Goal: Task Accomplishment & Management: Manage account settings

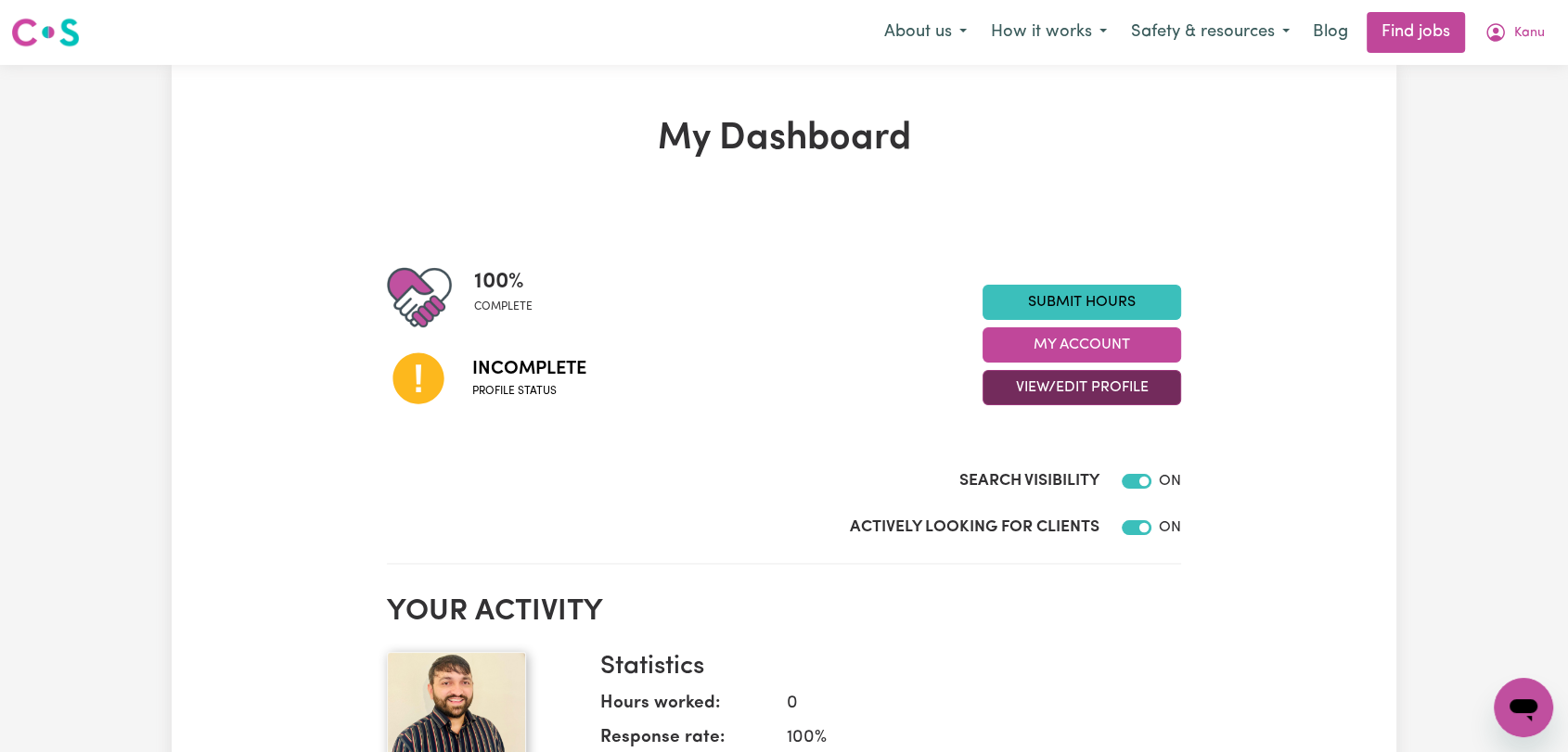
click at [1095, 386] on button "View/Edit Profile" at bounding box center [1082, 387] width 198 height 35
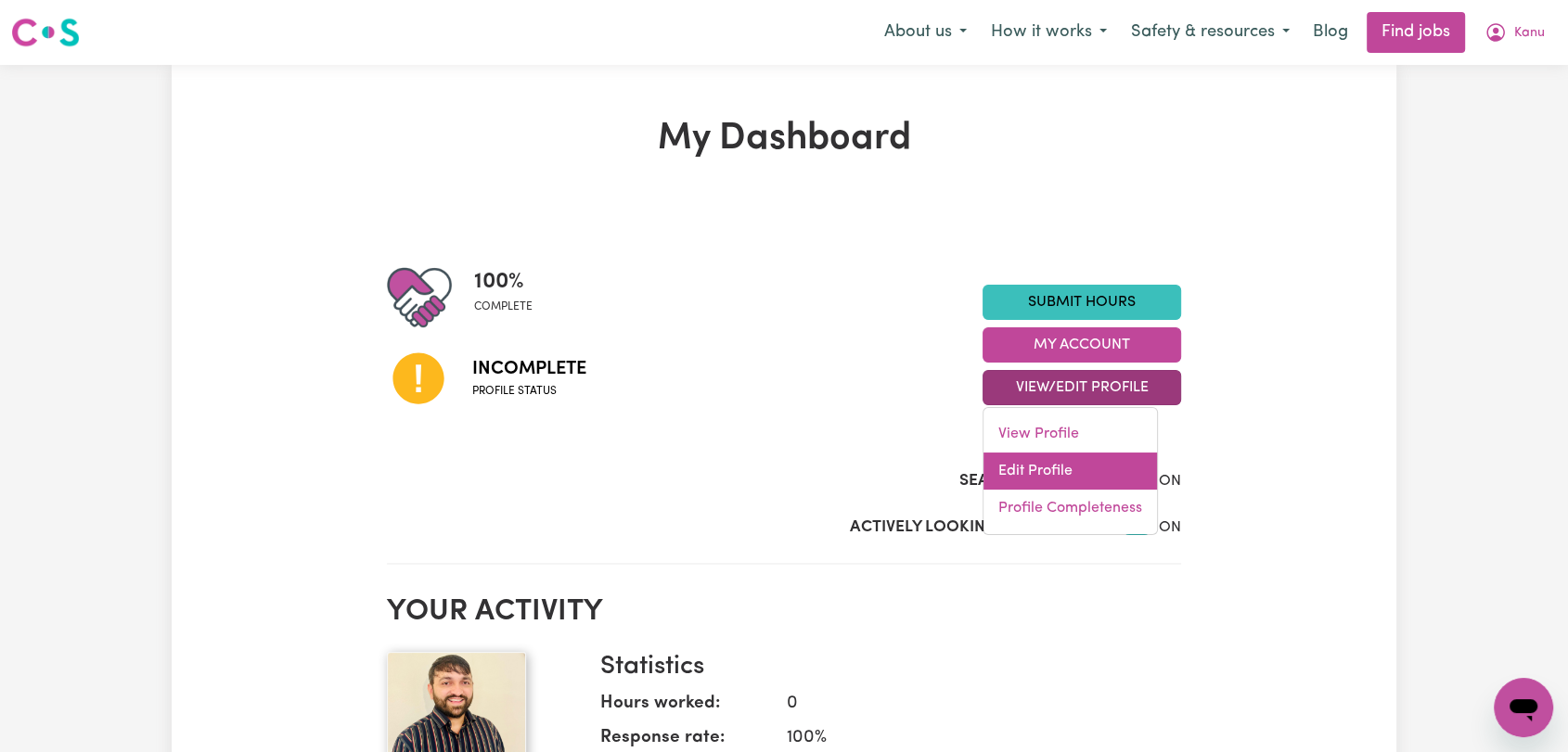
click at [1095, 464] on link "Edit Profile" at bounding box center [1071, 471] width 174 height 37
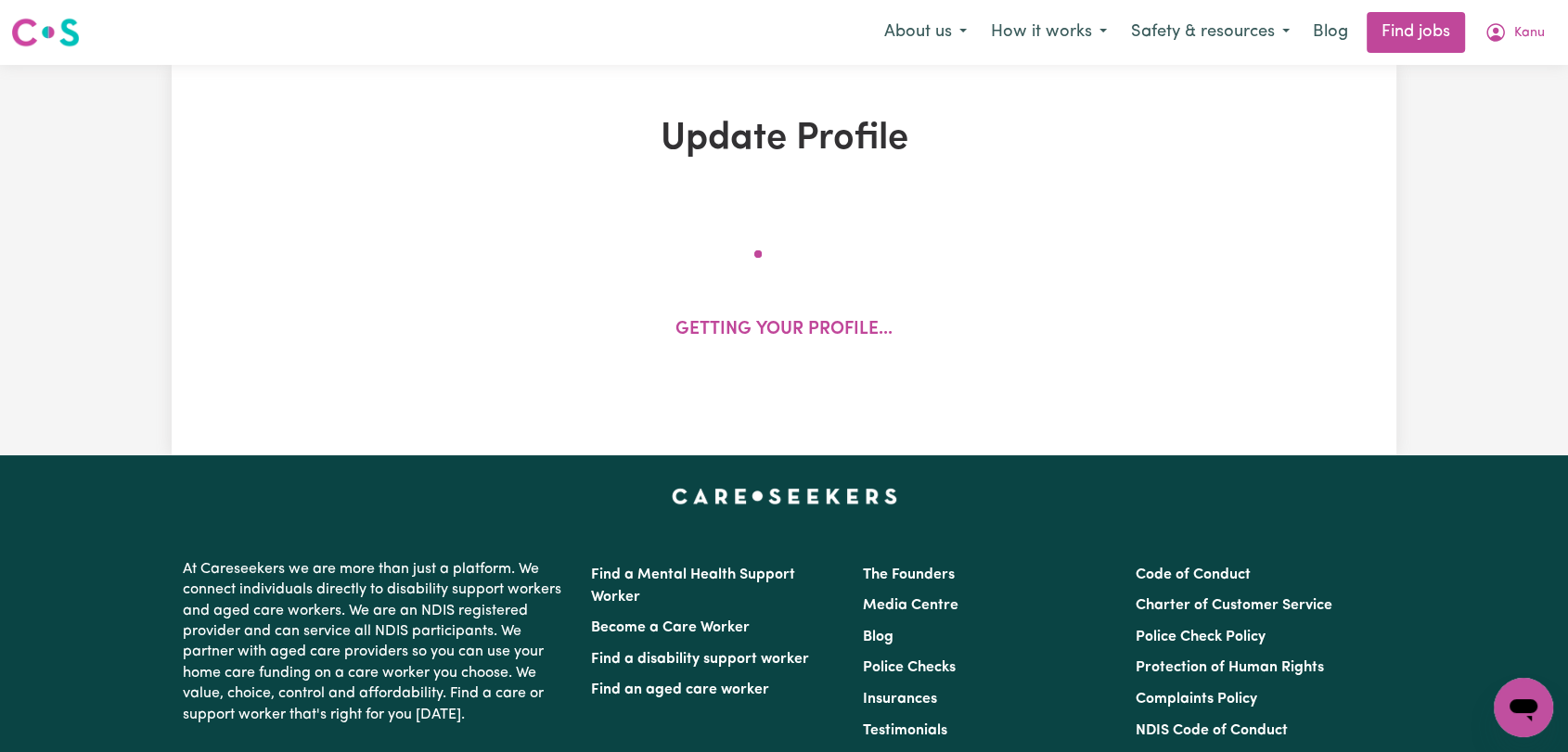
select select "[DEMOGRAPHIC_DATA]"
select select "[DEMOGRAPHIC_DATA] Work Visa"
select select "Studying a healthcare related degree or qualification"
select select "47"
select select "49"
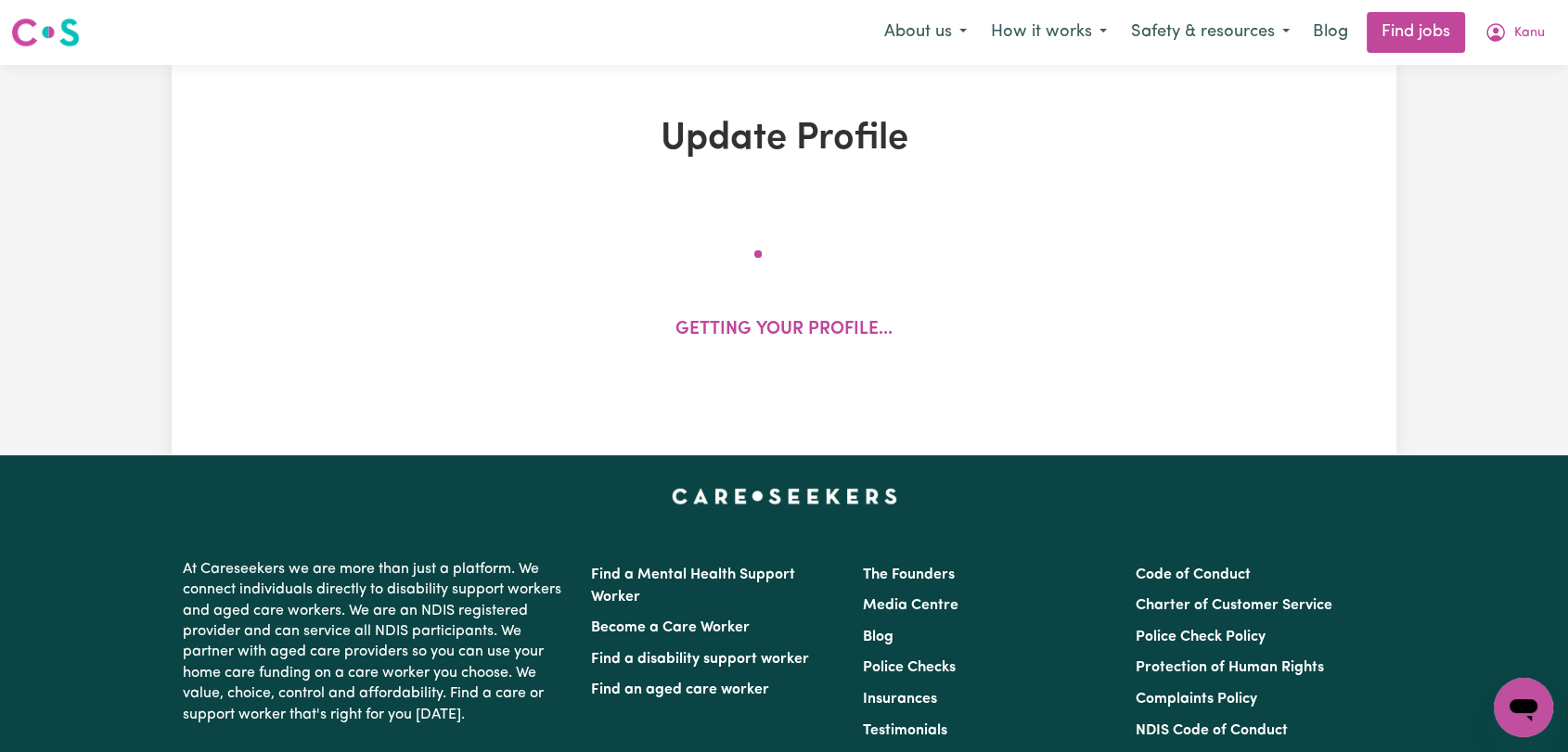
select select "52"
select select "65"
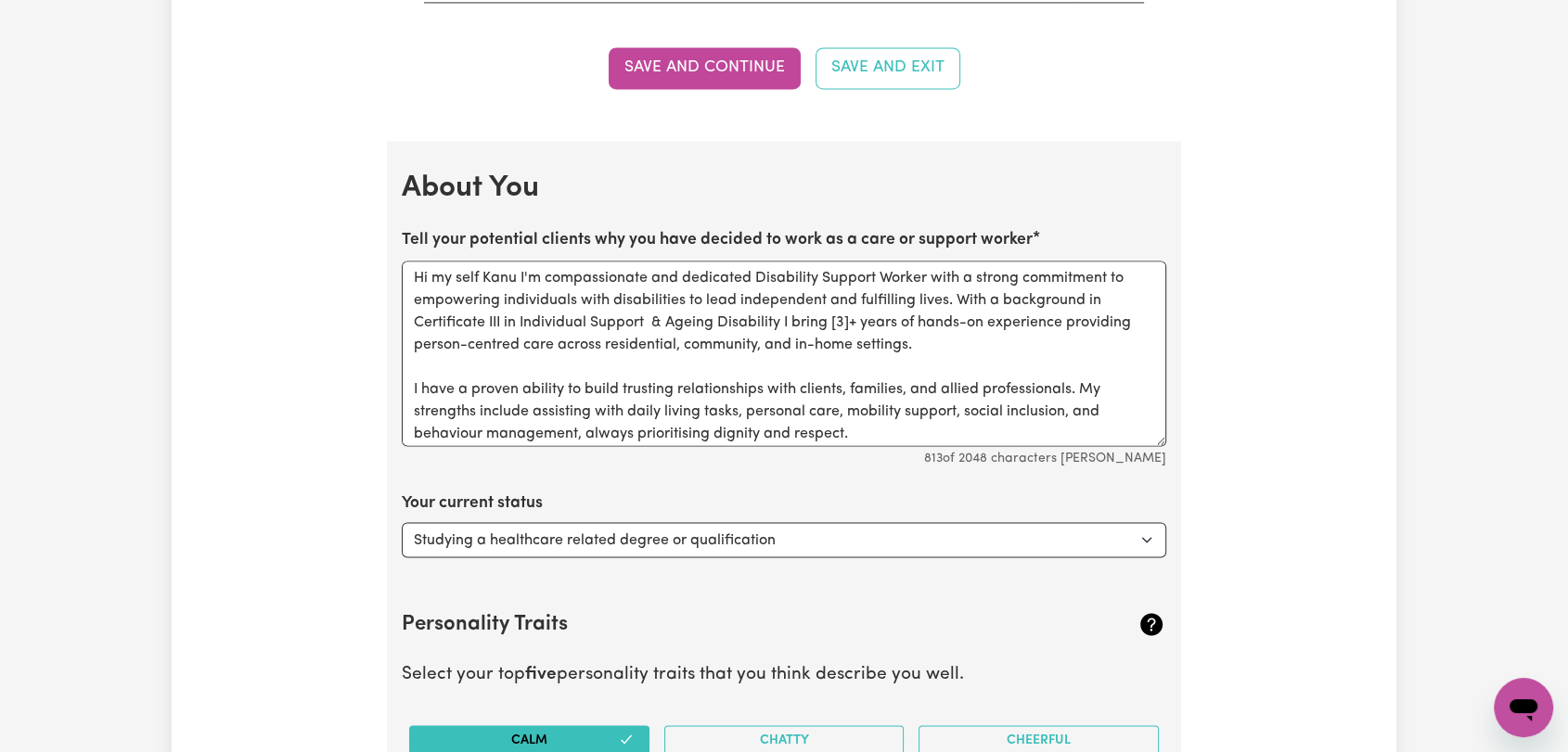
scroll to position [2987, 0]
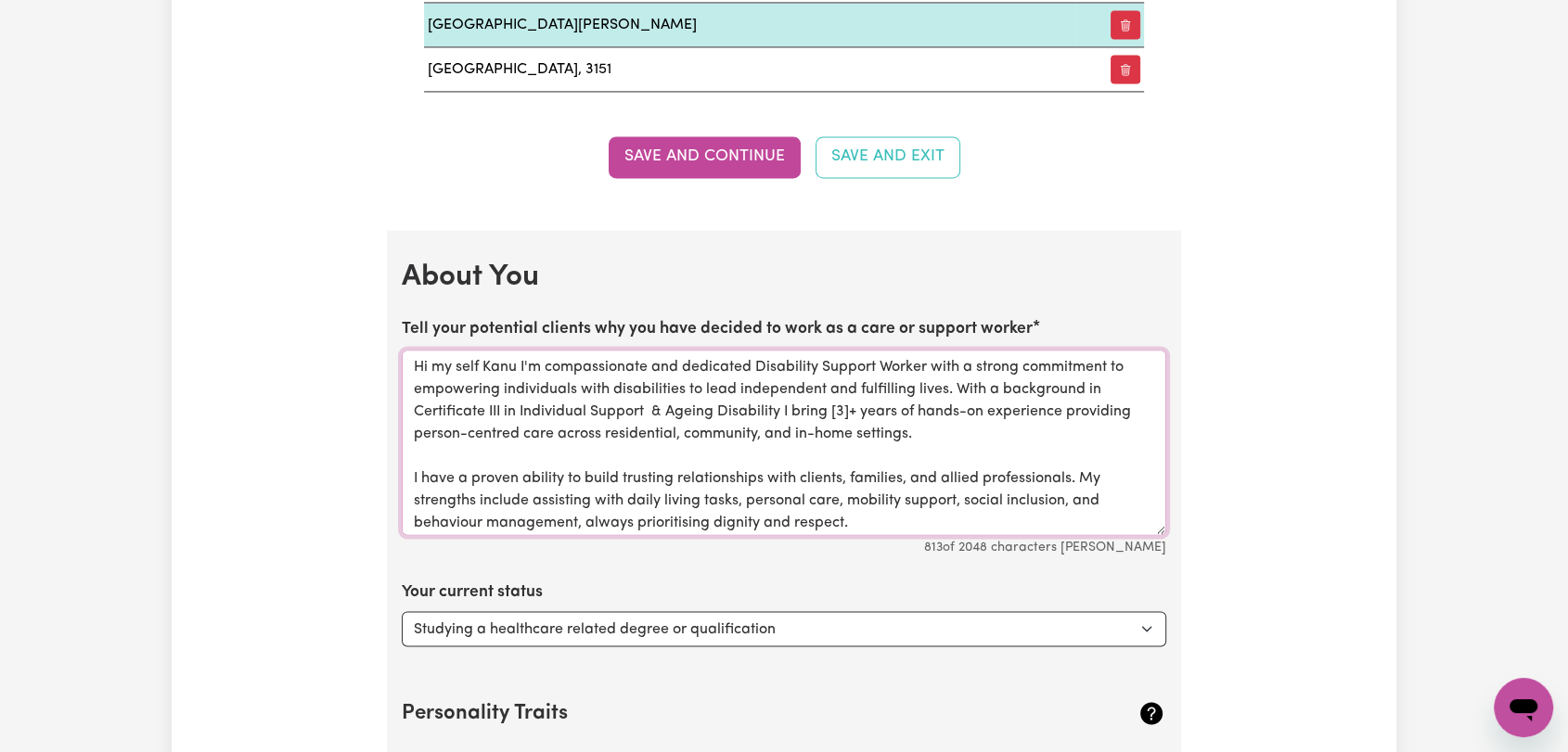
drag, startPoint x: 478, startPoint y: 358, endPoint x: 437, endPoint y: 358, distance: 41.0
click at [437, 358] on textarea "Hi my self Kanu I'm compassionate and dedicated Disability Support Worker with …" at bounding box center [784, 442] width 765 height 186
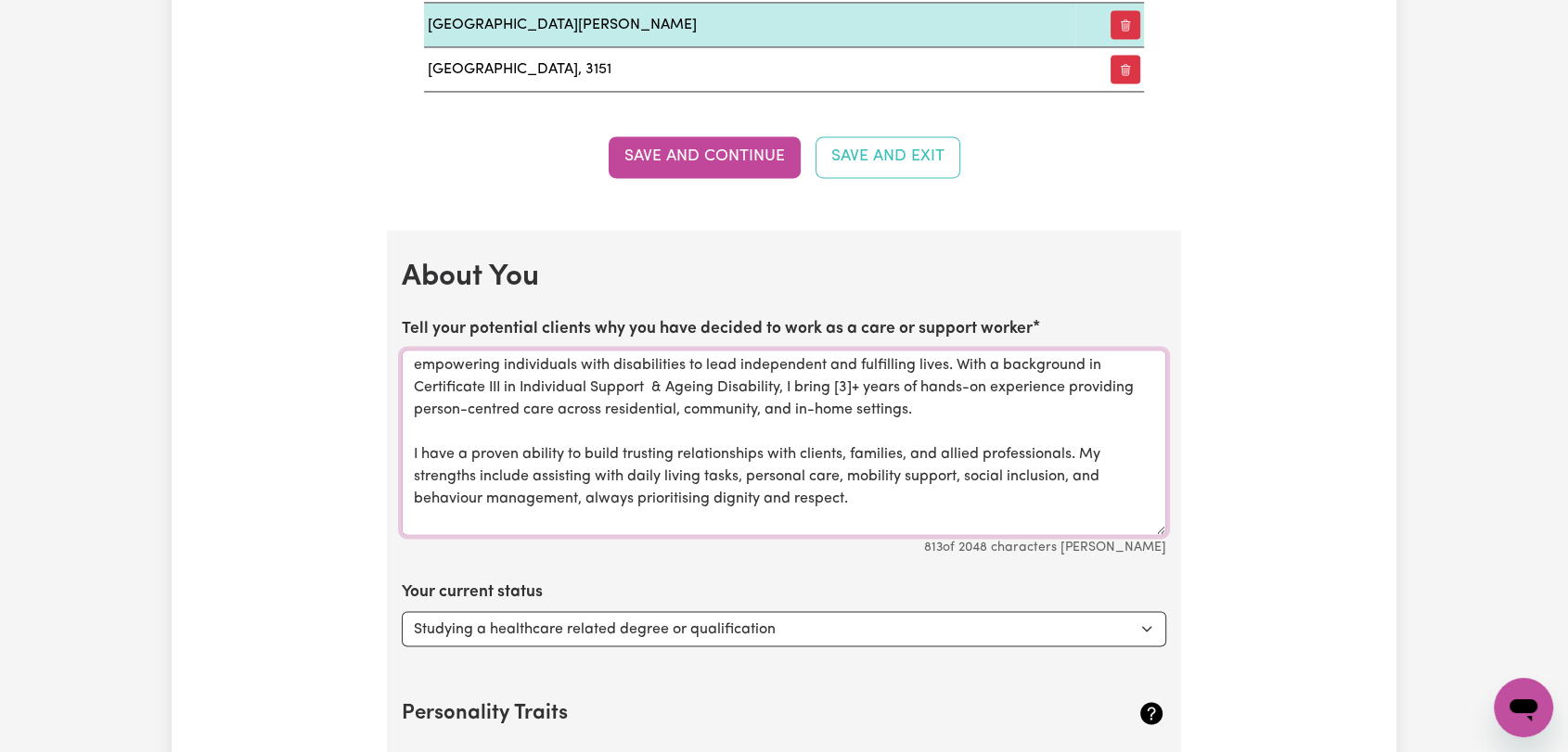
scroll to position [0, 0]
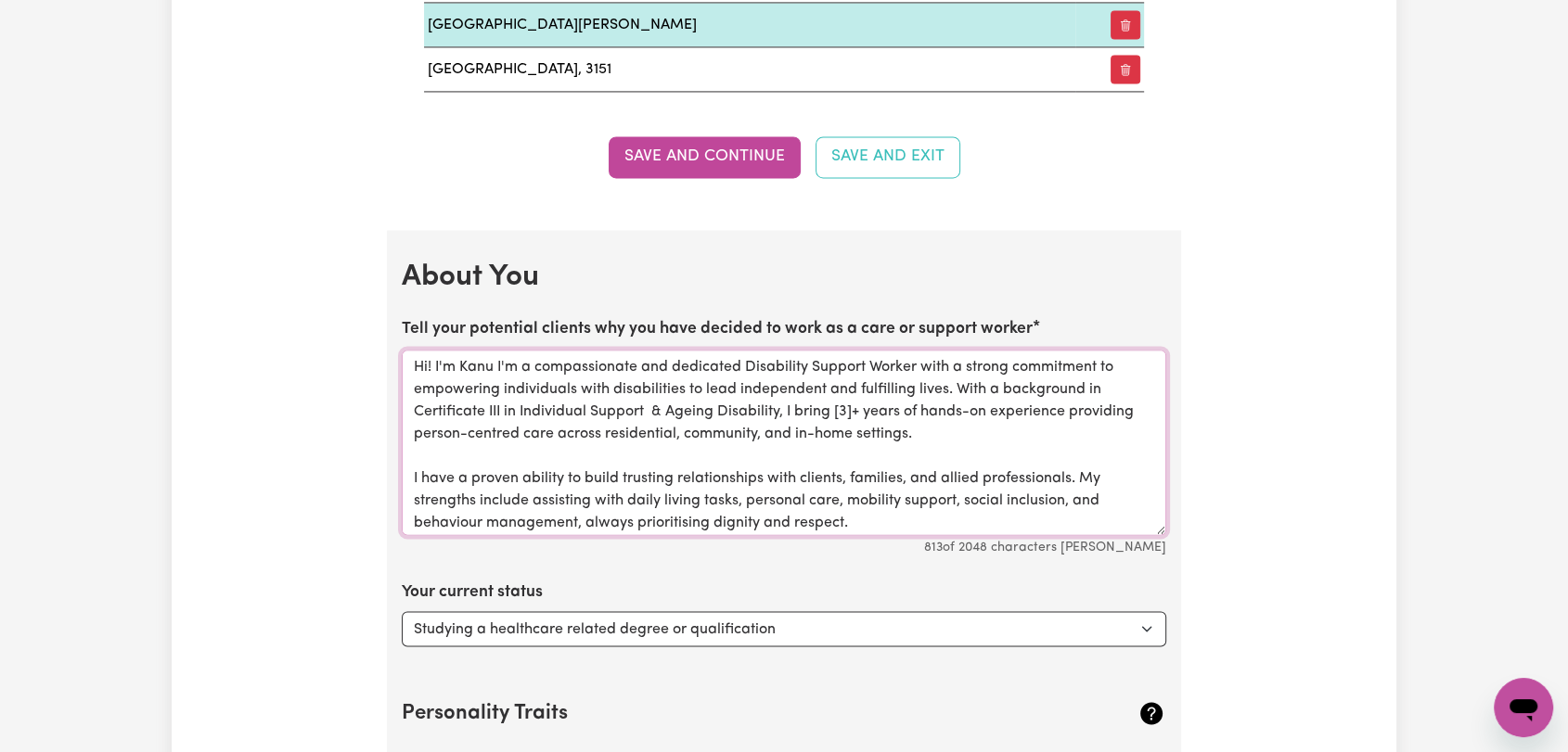
click at [522, 362] on textarea "Hi! I'm Kanu I'm a compassionate and dedicated Disability Support Worker with a…" at bounding box center [784, 442] width 765 height 186
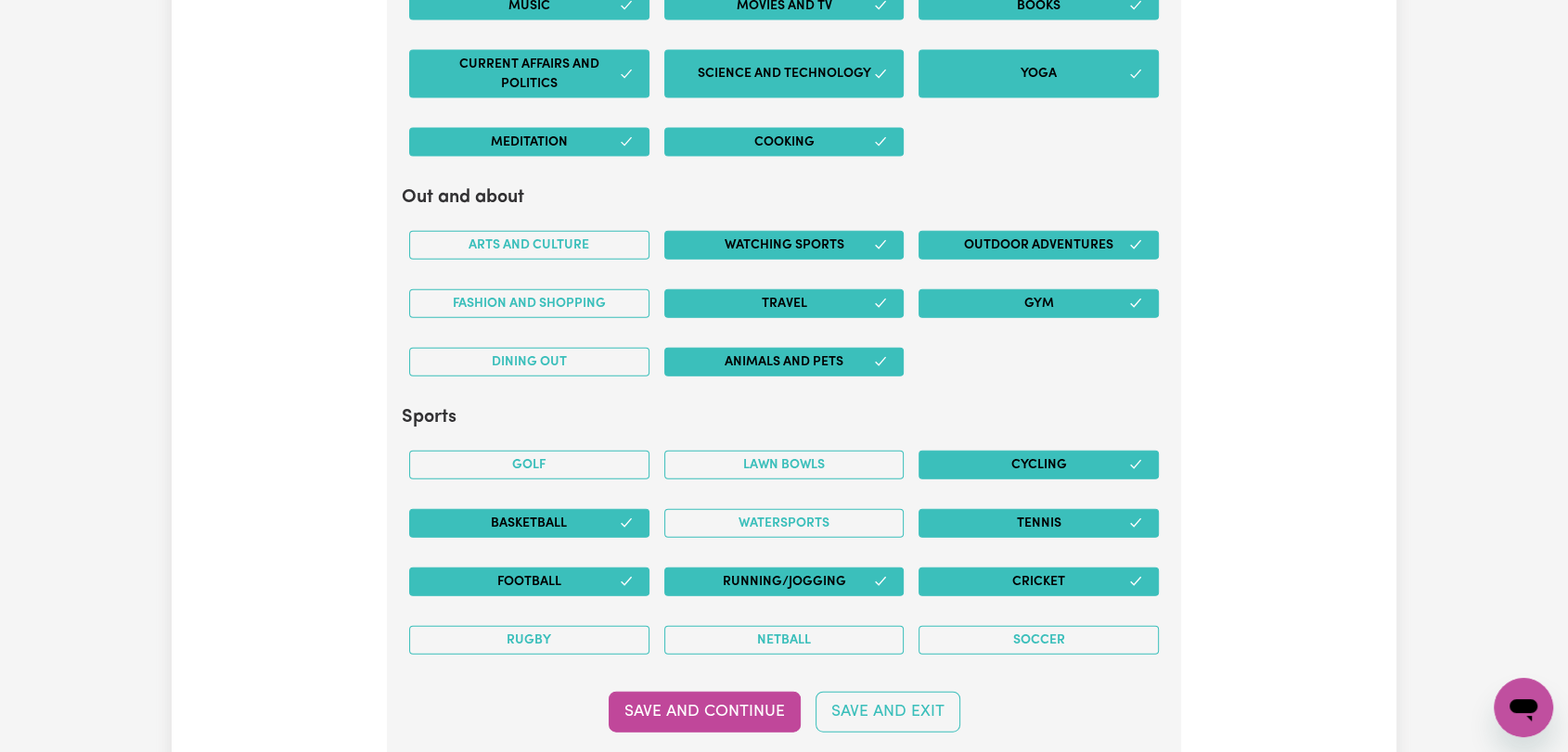
scroll to position [4223, 0]
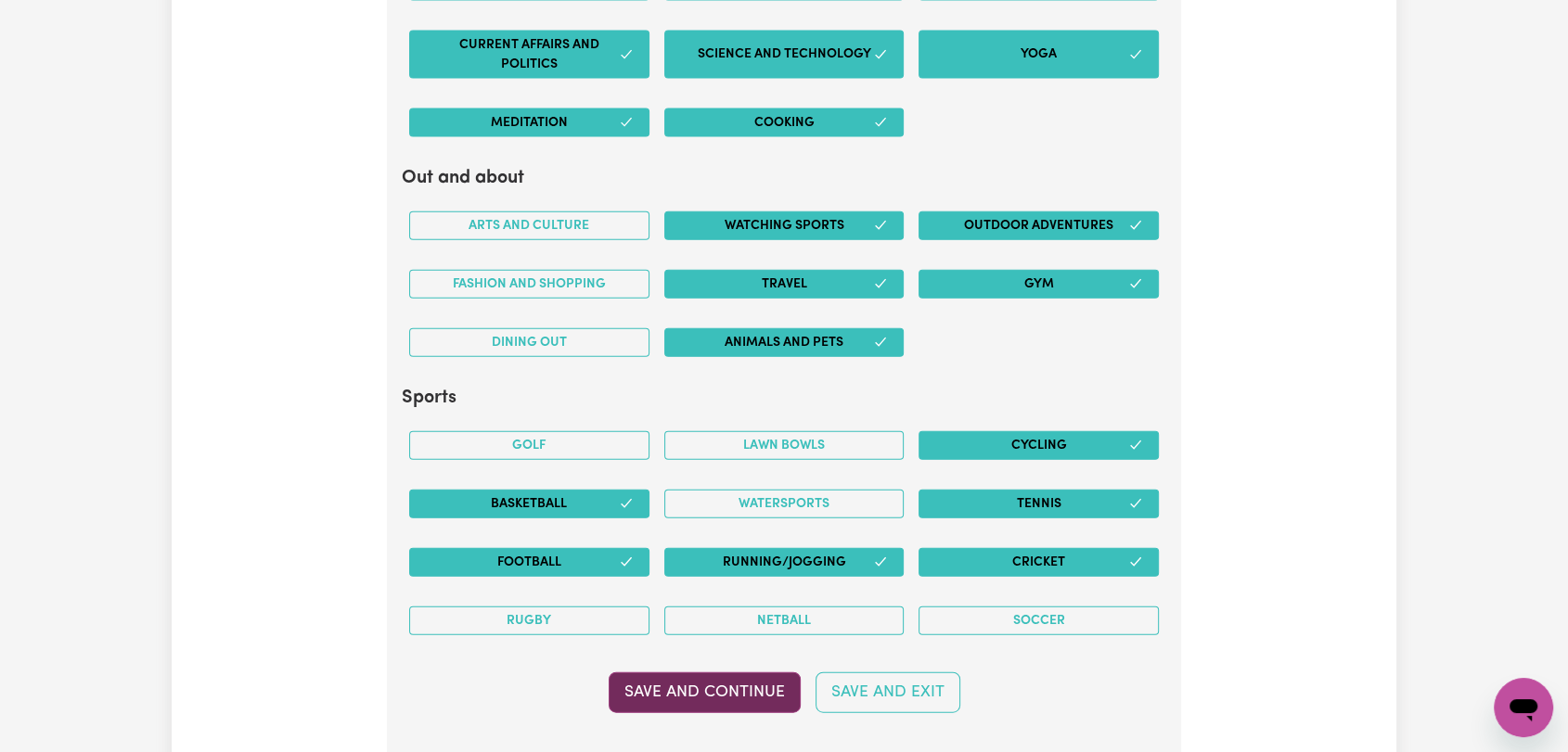
type textarea "Hi! I'm [PERSON_NAME] , a compassionate and dedicated Disability Support Worker…"
click at [722, 684] on button "Save and Continue" at bounding box center [704, 692] width 192 height 41
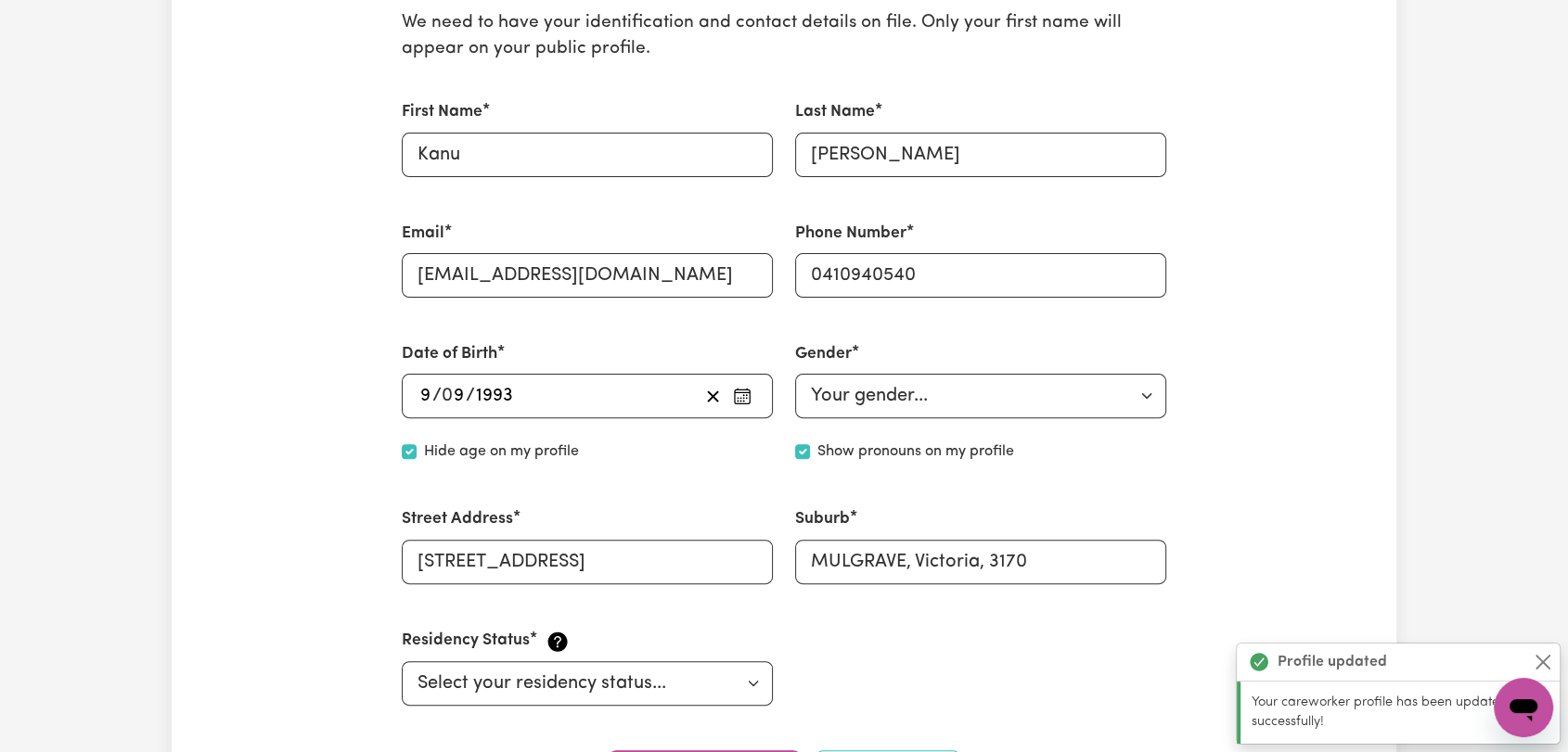
scroll to position [97, 0]
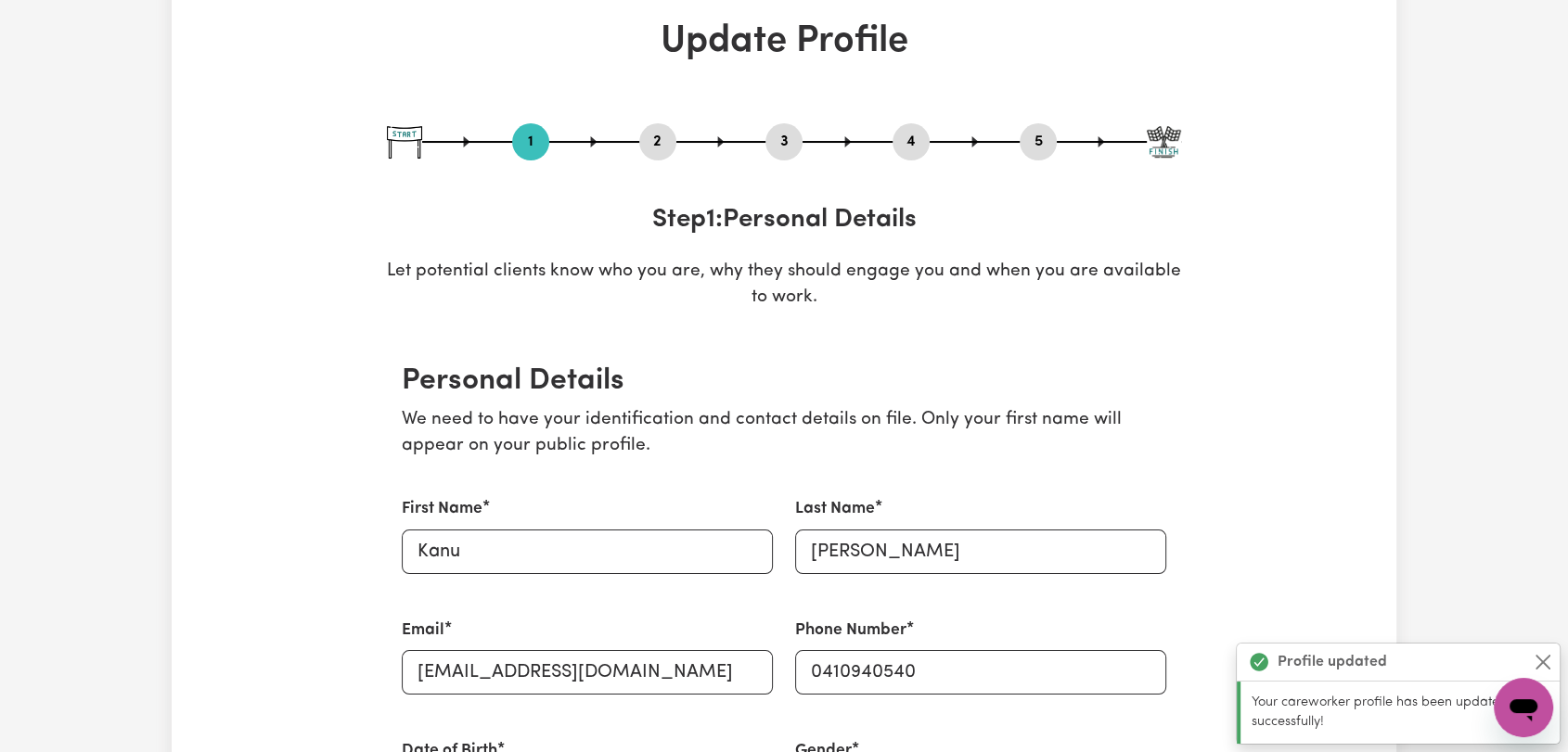
click at [663, 135] on button "2" at bounding box center [657, 142] width 37 height 25
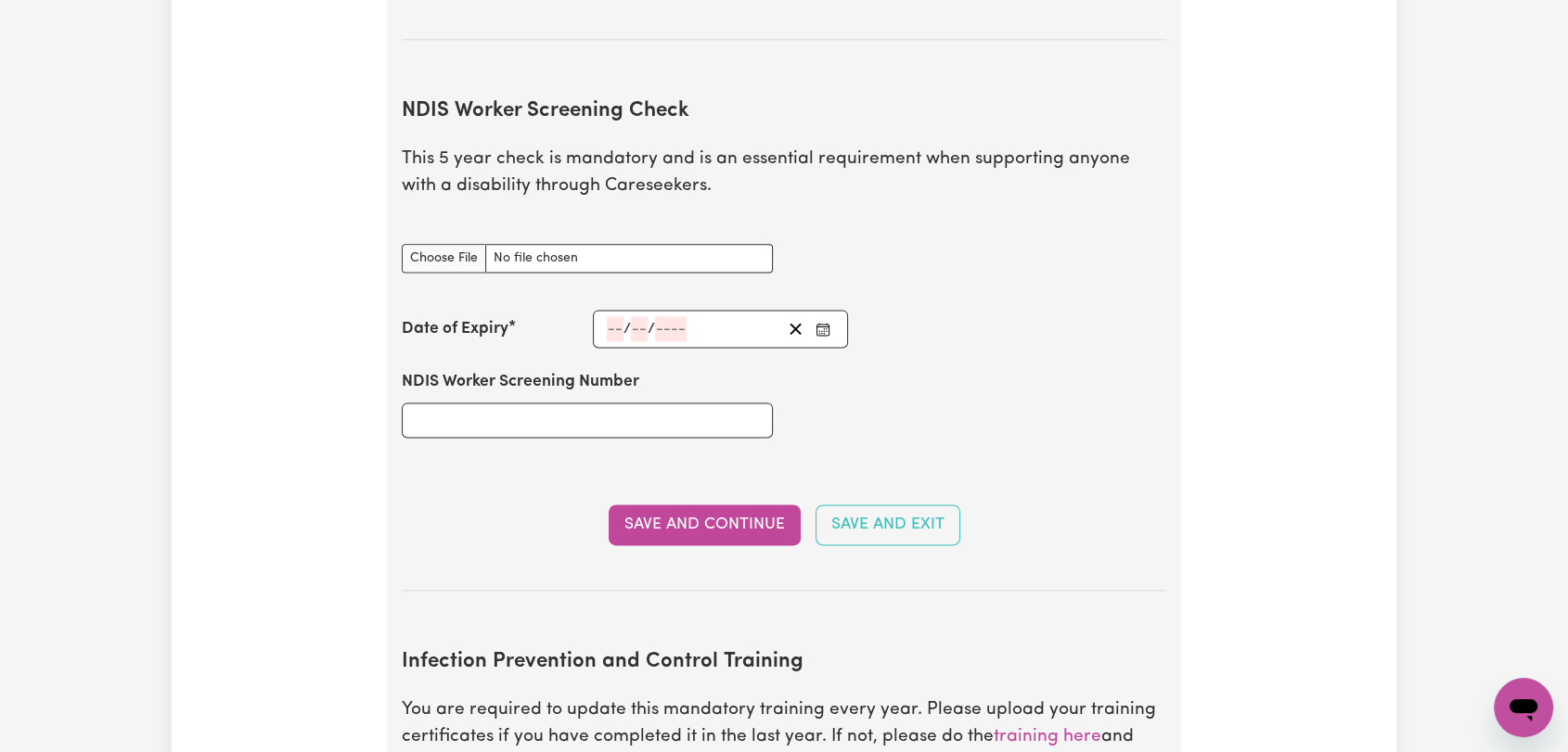
scroll to position [2365, 0]
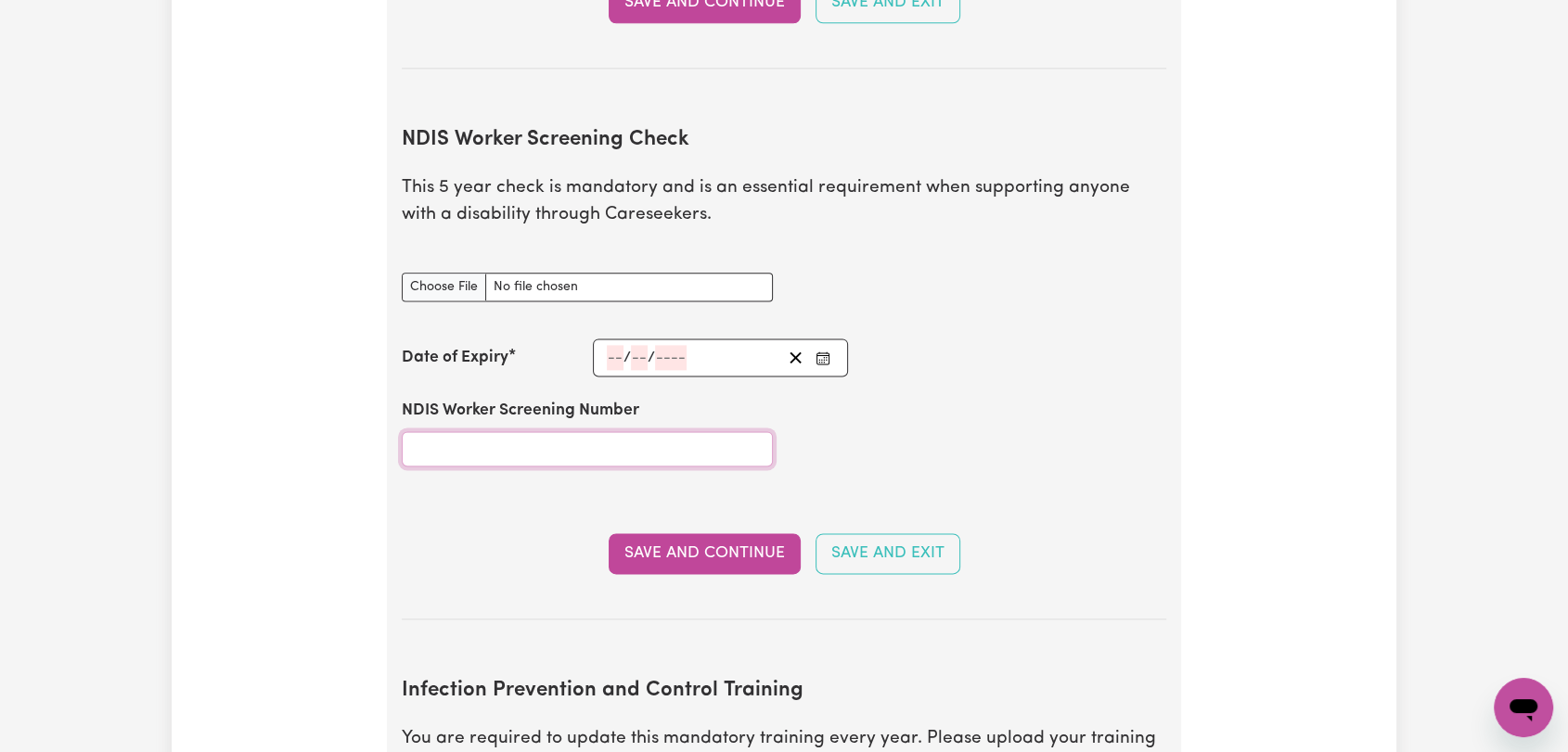
click at [542, 431] on input "NDIS Worker Screening Number" at bounding box center [587, 448] width 371 height 35
type input "30107426"
click at [686, 533] on button "Save and Continue" at bounding box center [704, 553] width 192 height 41
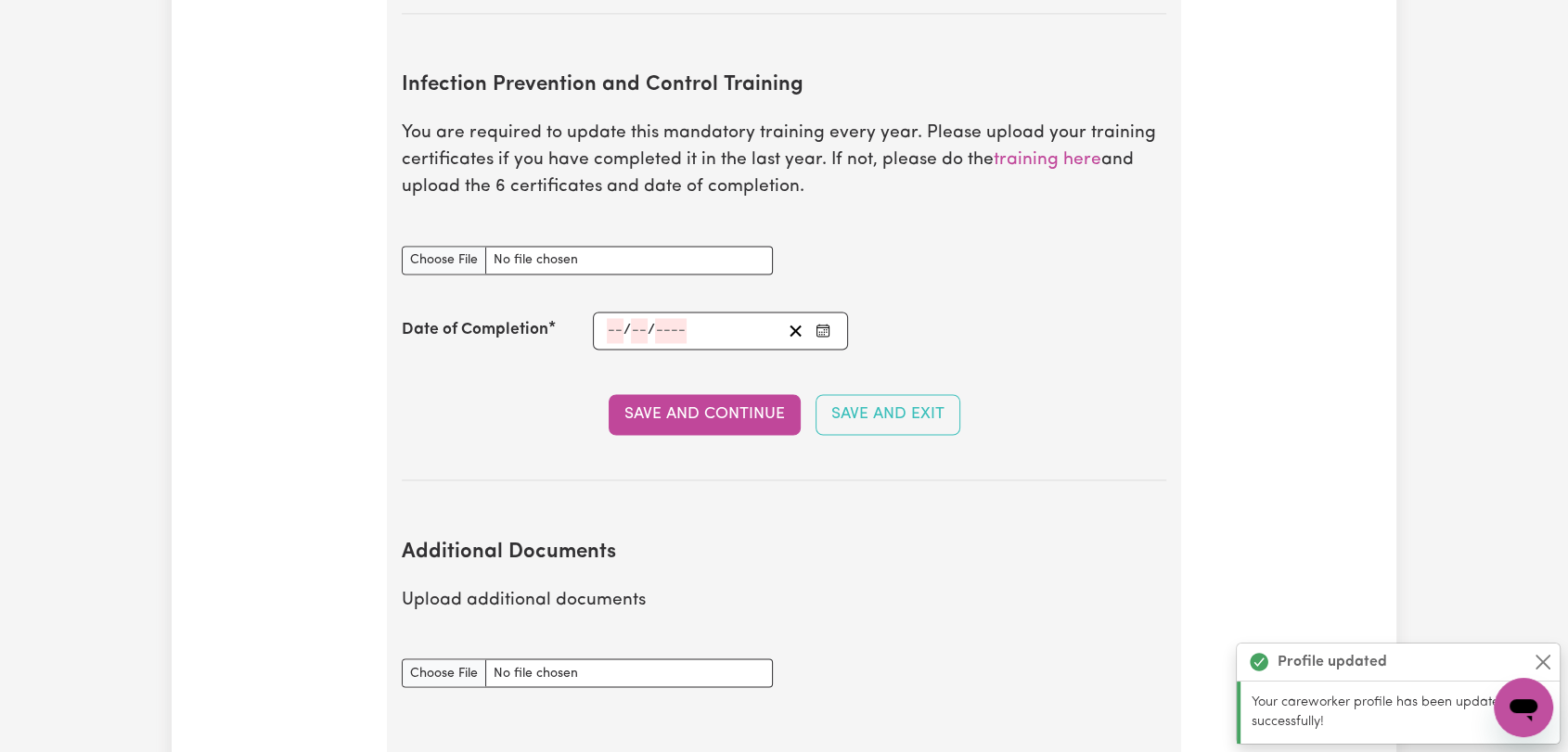
scroll to position [2984, 0]
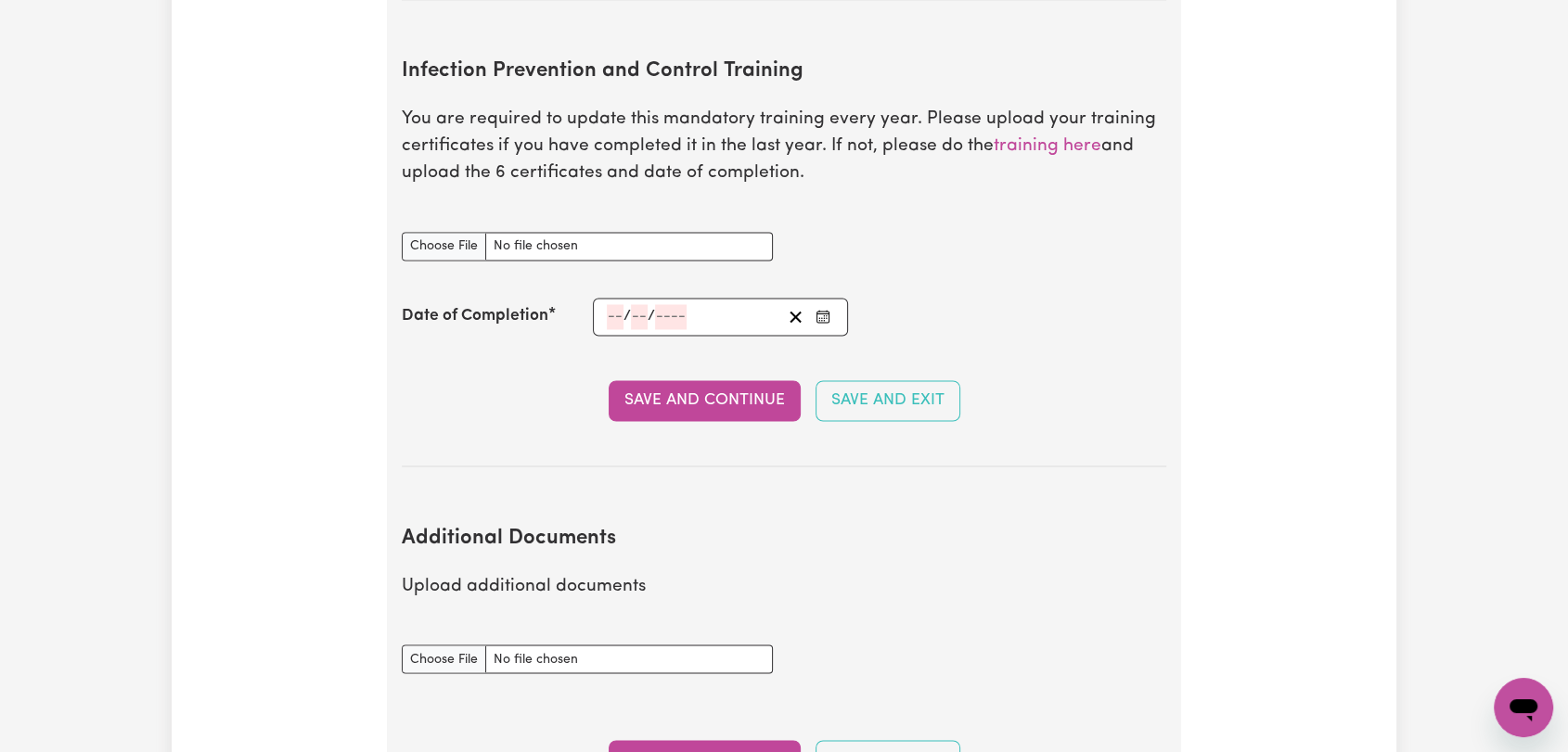
click at [818, 309] on icon "Enter the Date of Completion of your Infection Prevention and Control Training" at bounding box center [823, 316] width 15 height 15
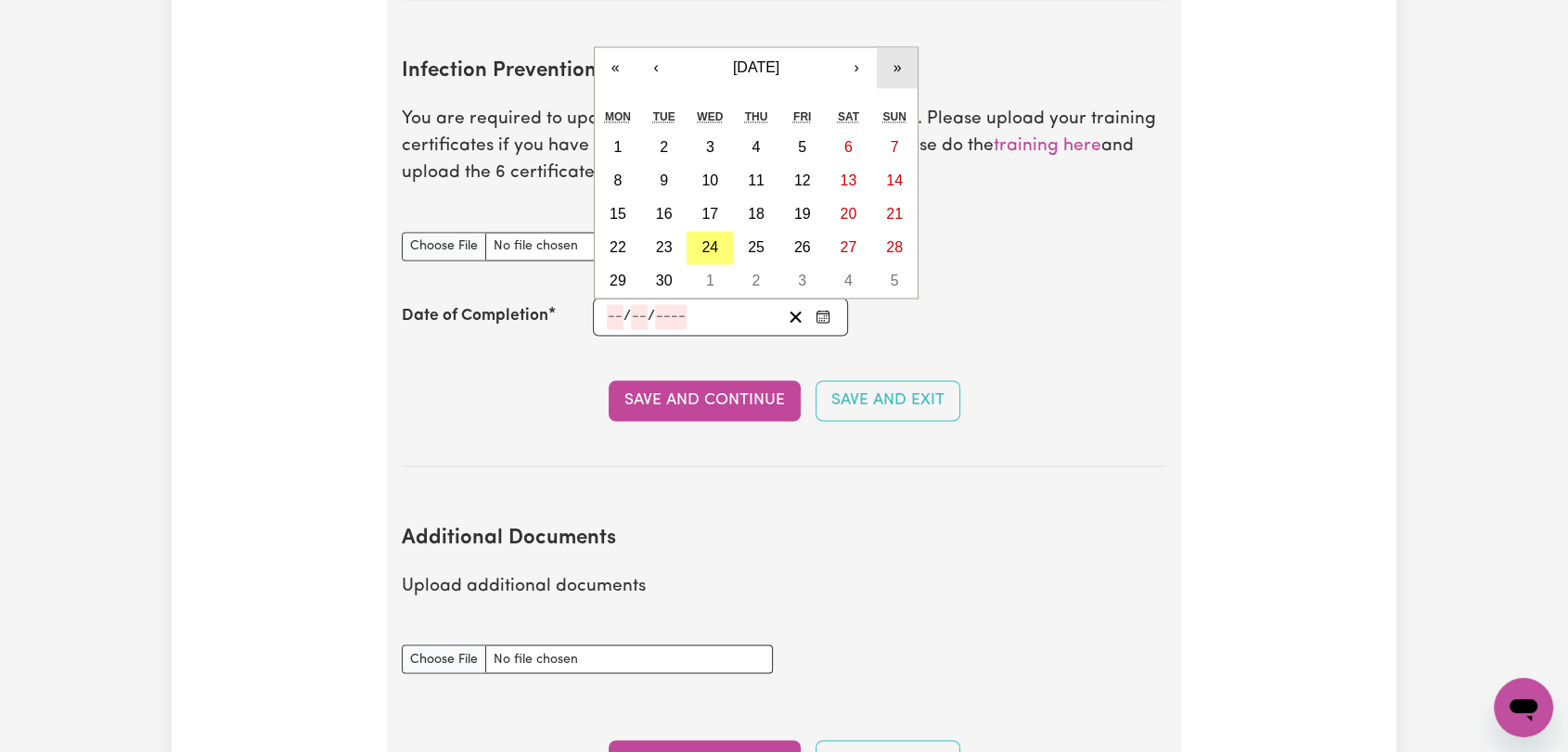
click at [898, 47] on button "»" at bounding box center [897, 67] width 41 height 41
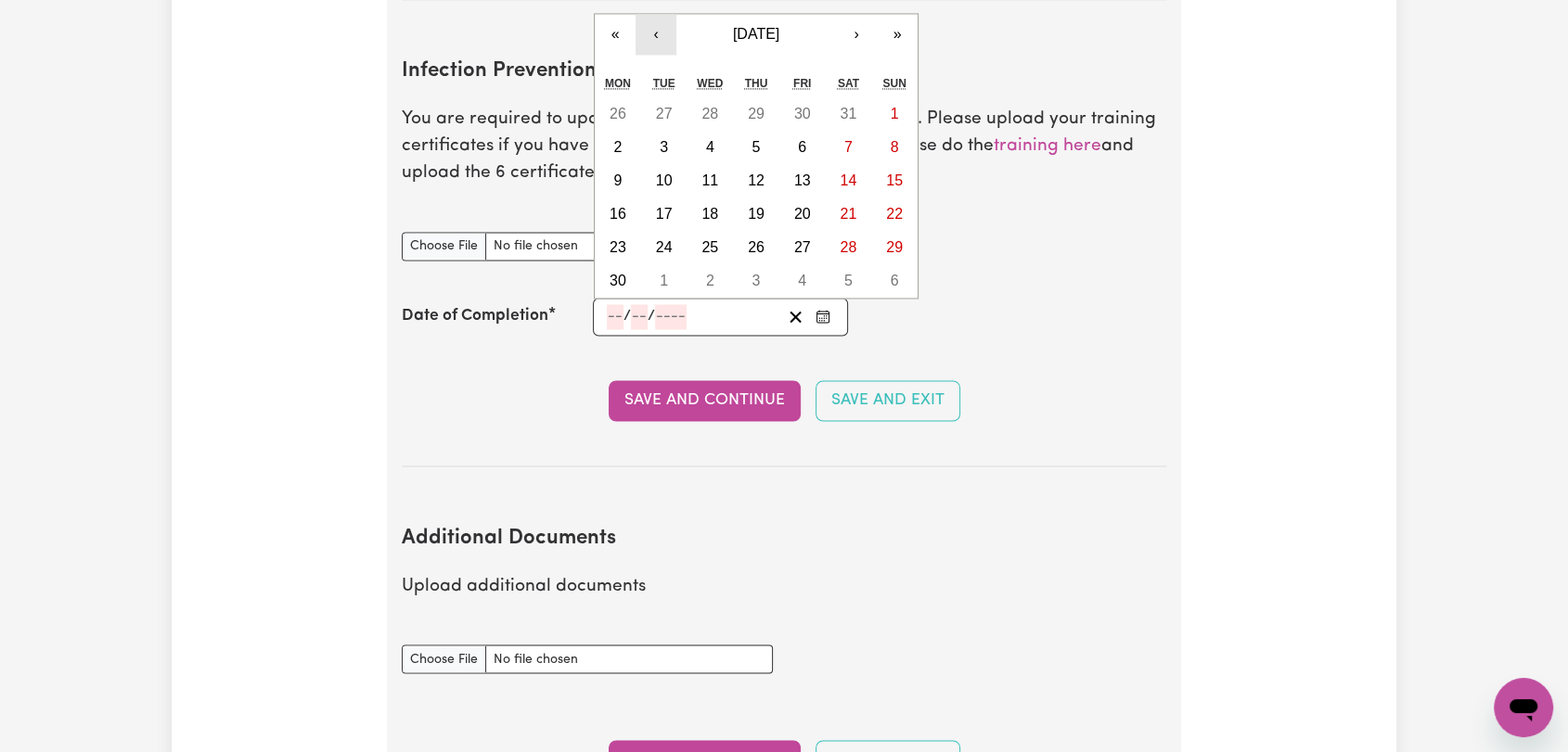
click at [661, 14] on button "‹" at bounding box center [655, 34] width 41 height 41
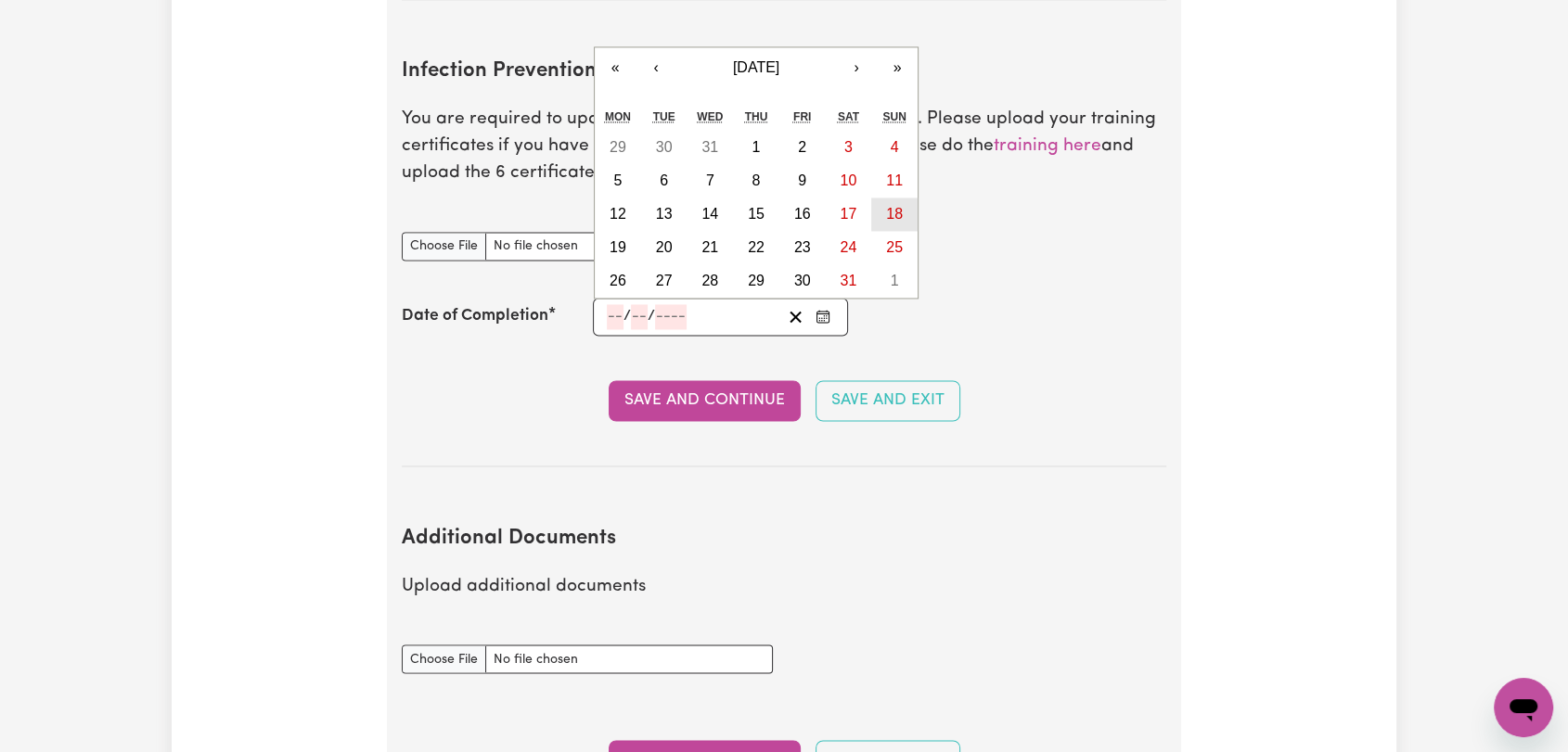
click at [892, 206] on abbr "18" at bounding box center [895, 213] width 17 height 16
type input "[DATE]"
type input "18"
type input "8"
type input "2030"
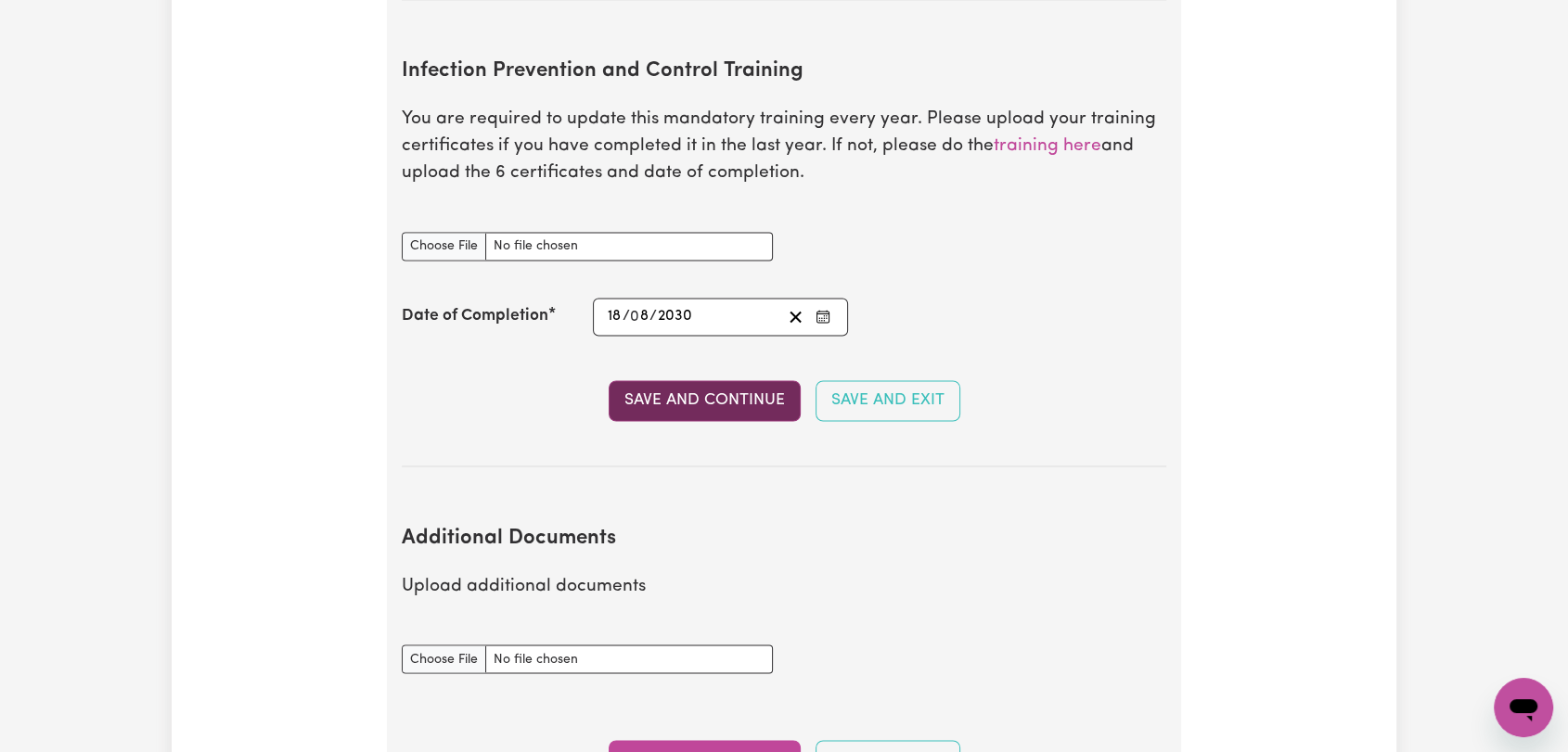
click at [711, 380] on button "Save and Continue" at bounding box center [704, 400] width 192 height 41
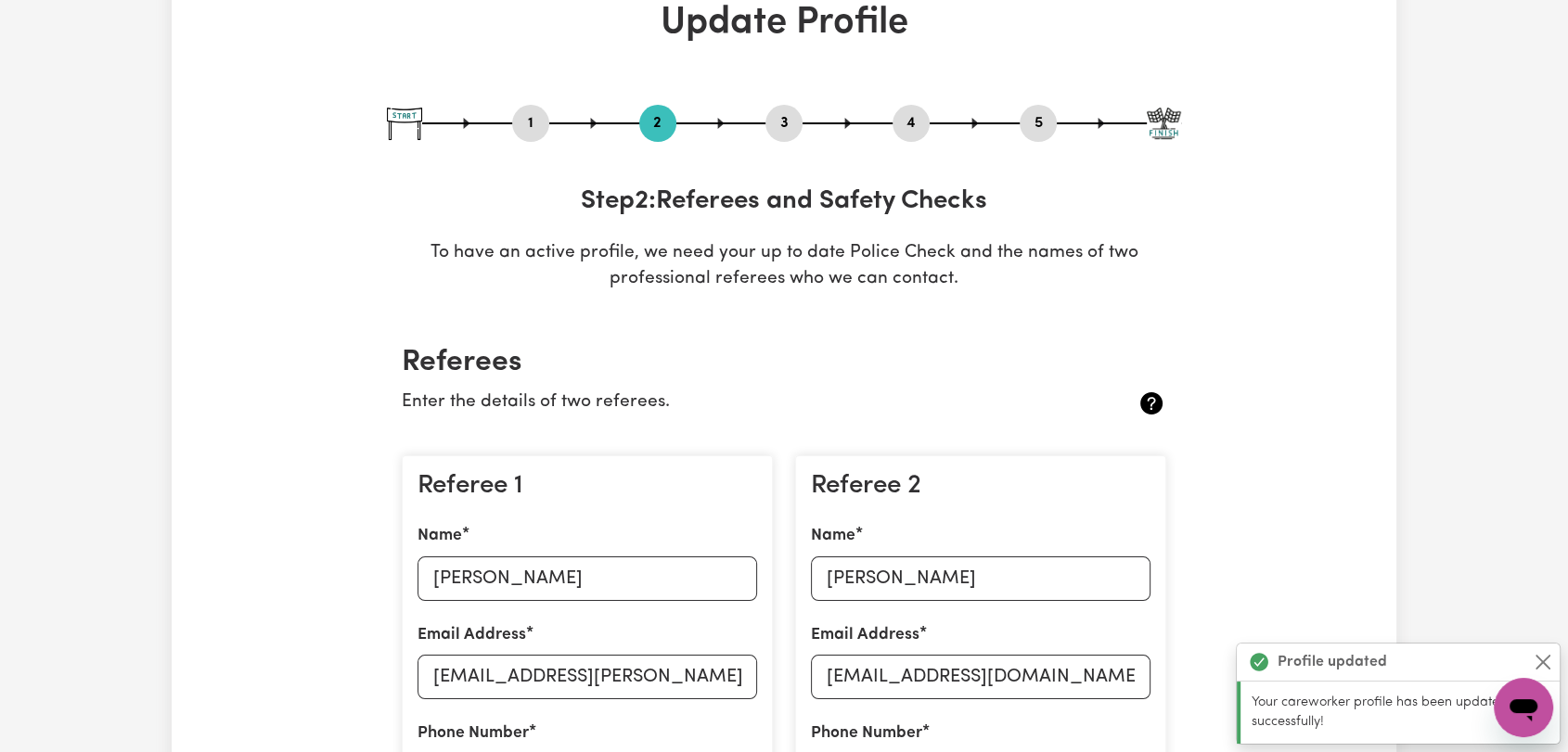
scroll to position [0, 0]
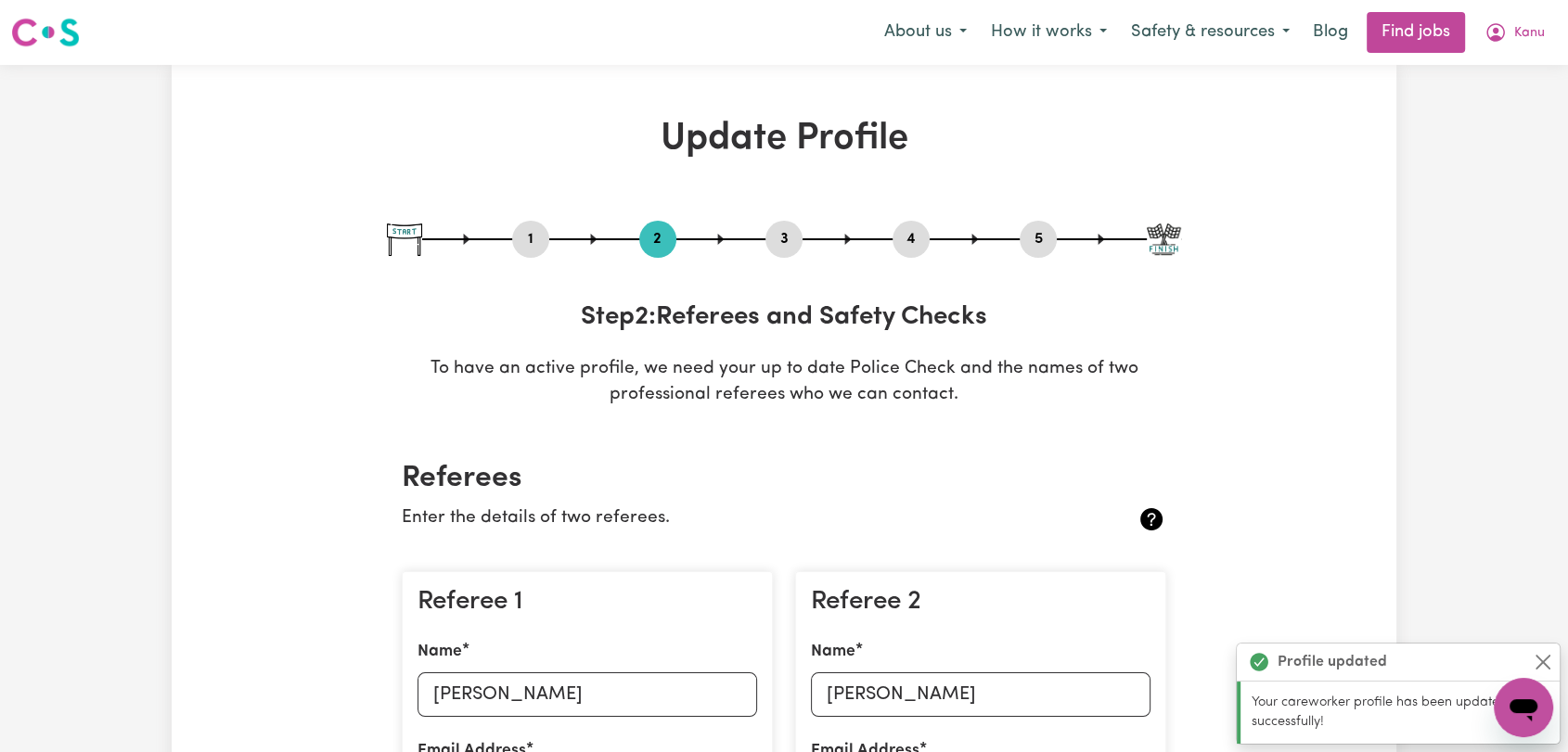
click at [775, 237] on button "3" at bounding box center [784, 240] width 37 height 25
select select "2022"
select select "2024"
select select "2025"
select select "Certificate III (Individual Support)"
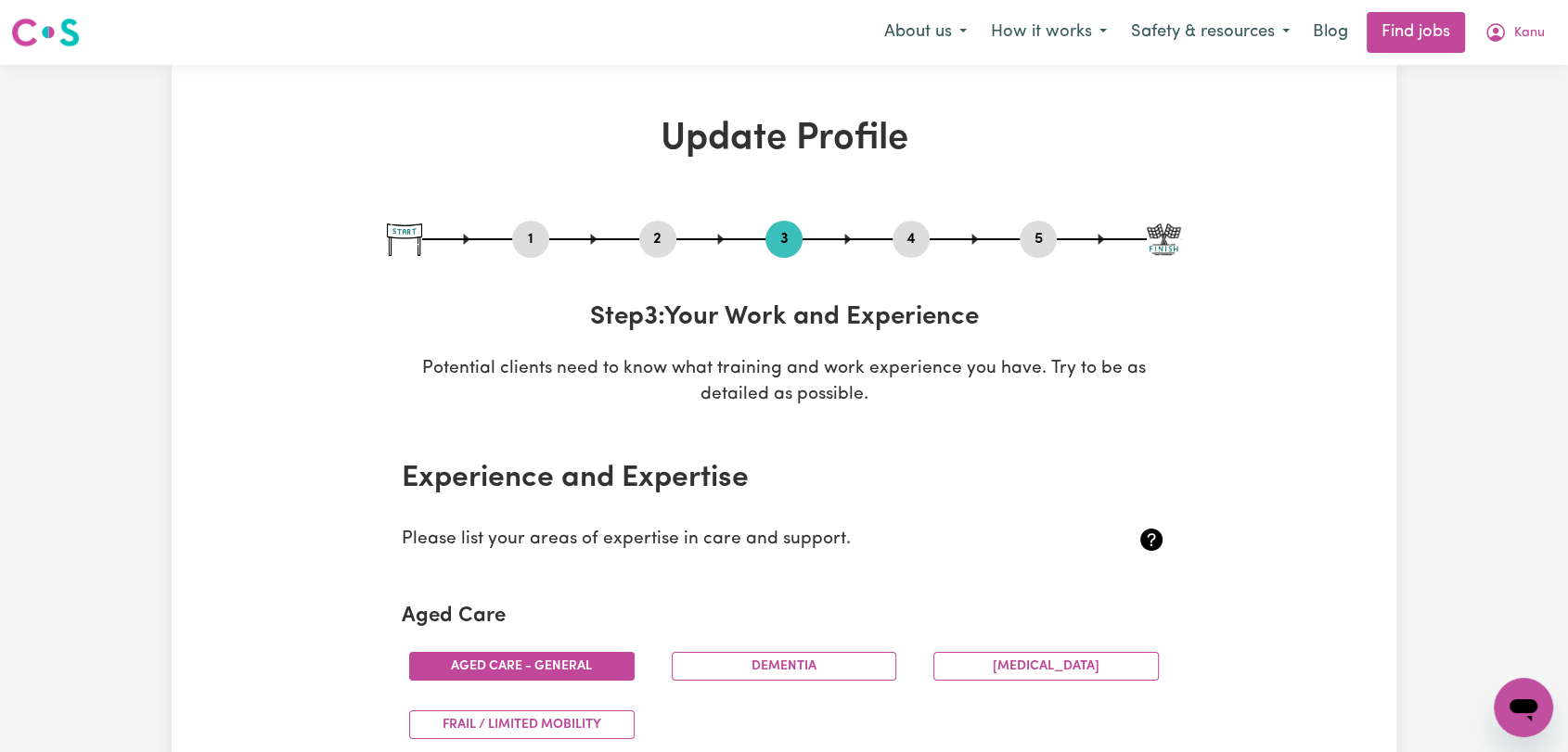
click at [908, 231] on button "4" at bounding box center [910, 240] width 37 height 25
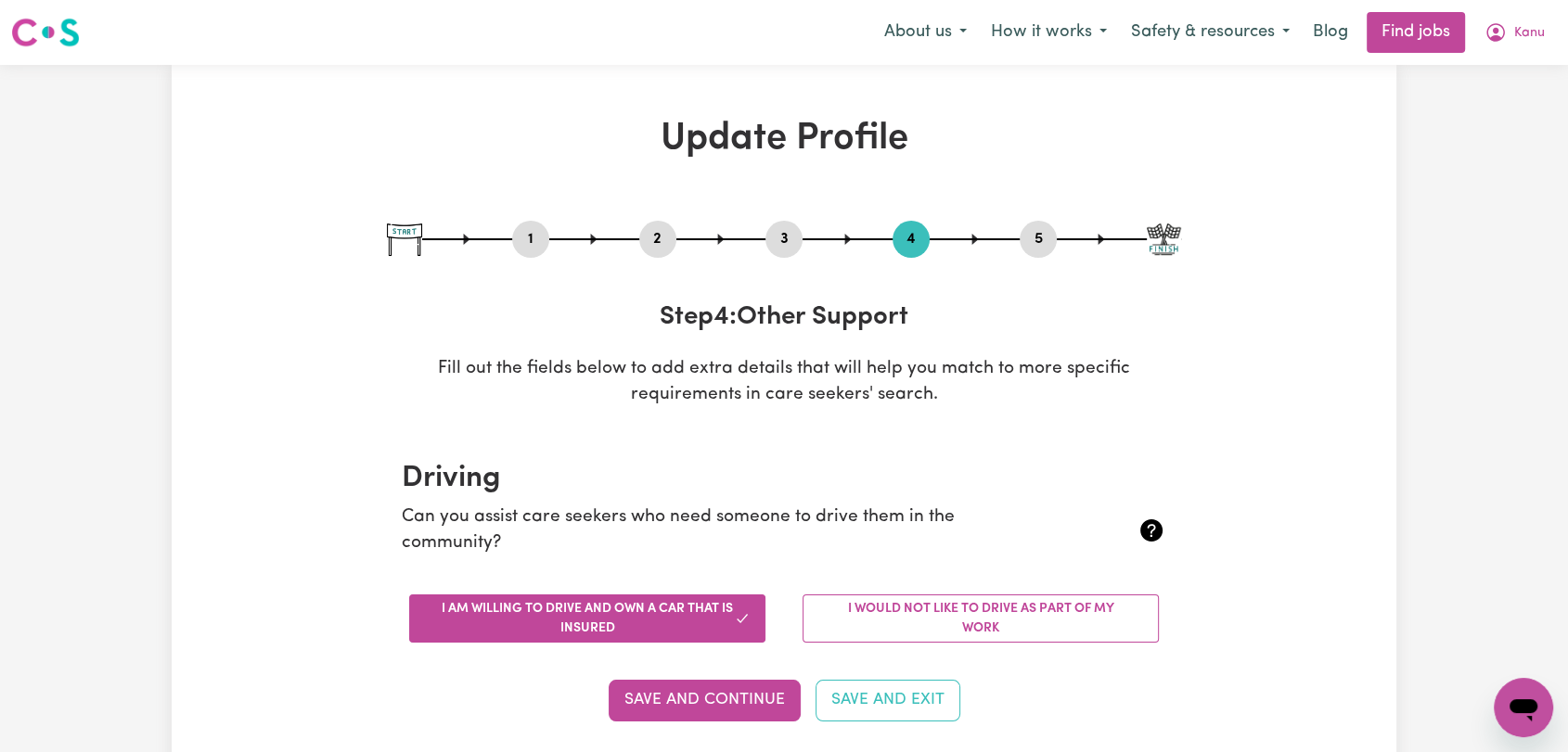
click at [1030, 233] on button "5" at bounding box center [1037, 240] width 37 height 25
select select "I am providing services privately on my own"
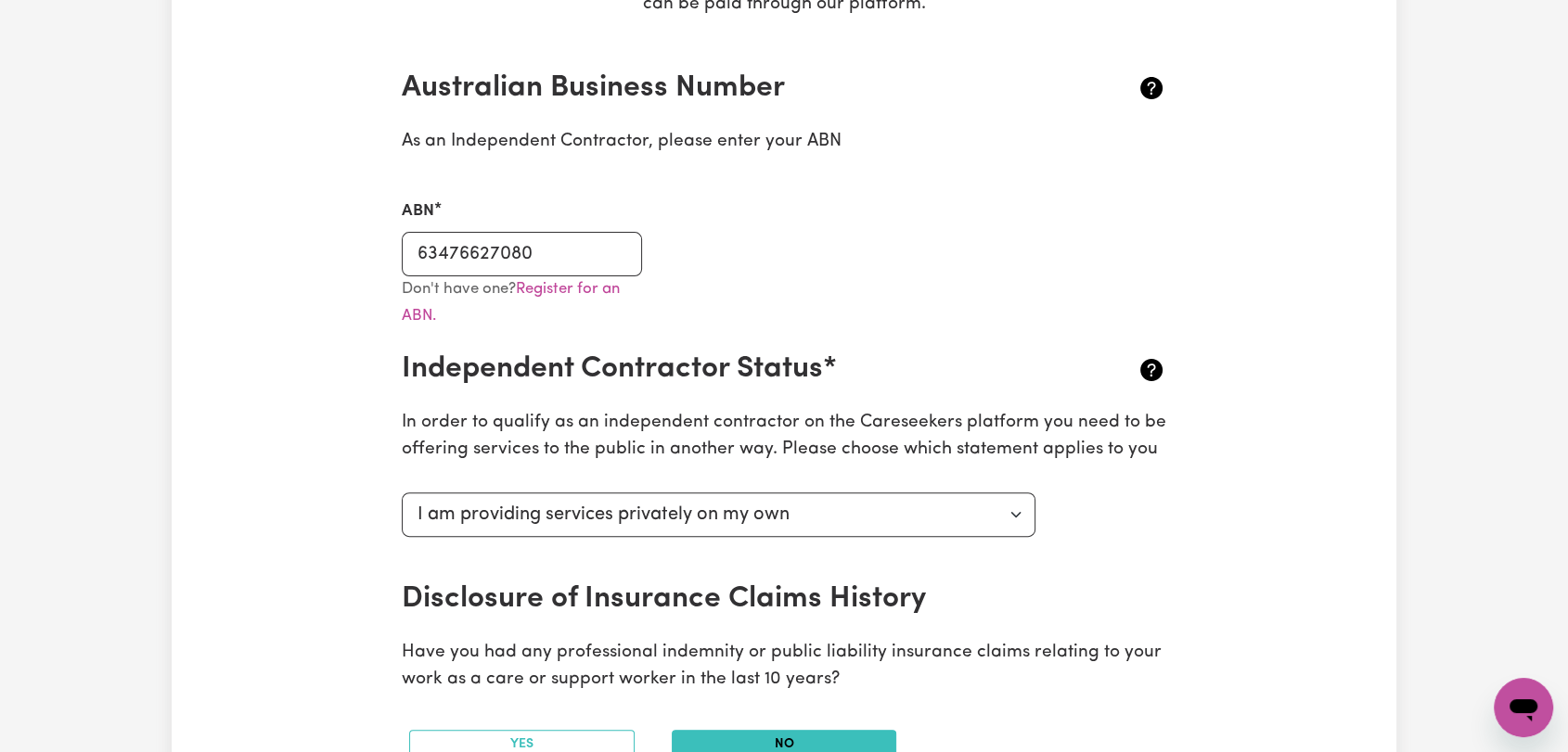
scroll to position [411, 0]
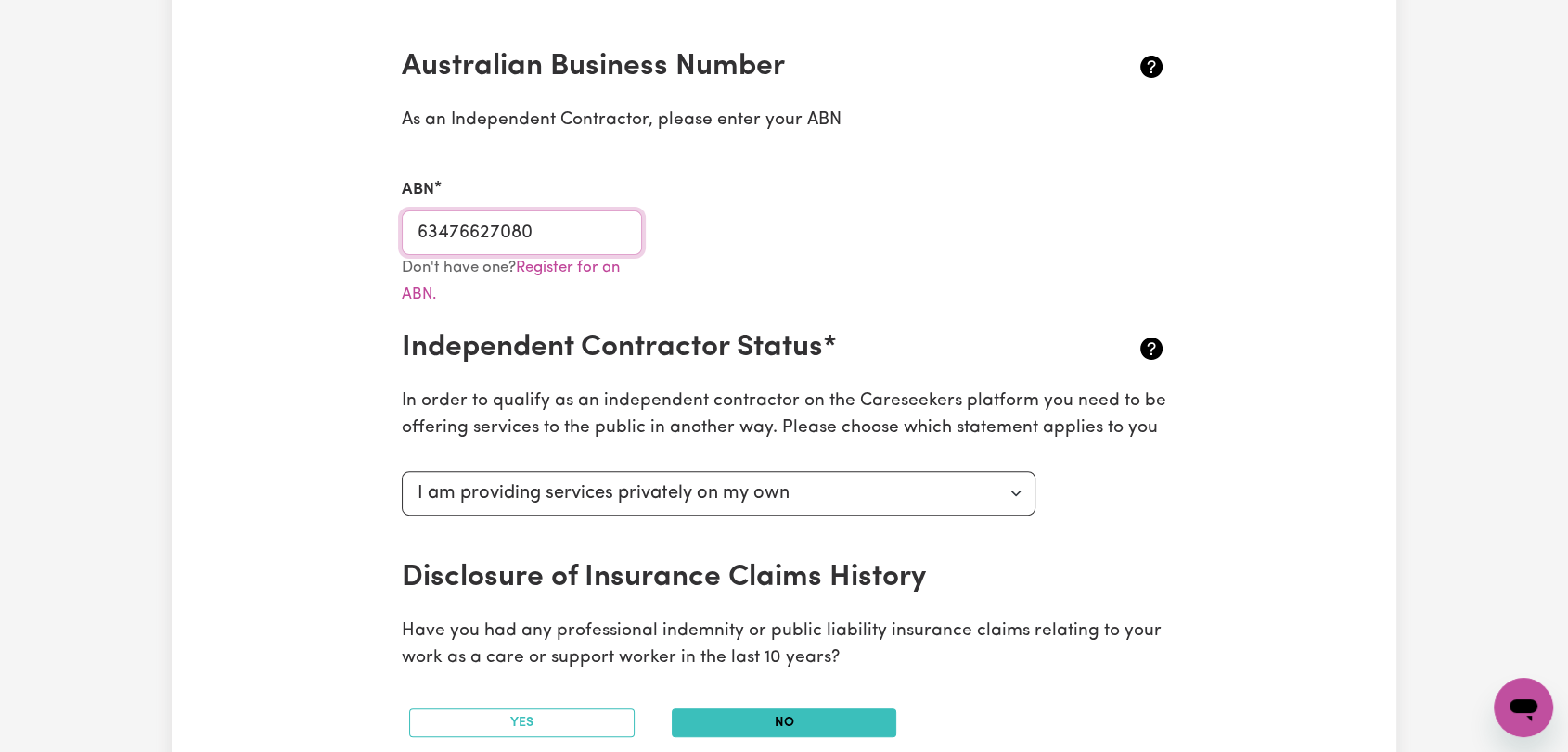
click at [511, 232] on input "63476627080" at bounding box center [522, 232] width 241 height 44
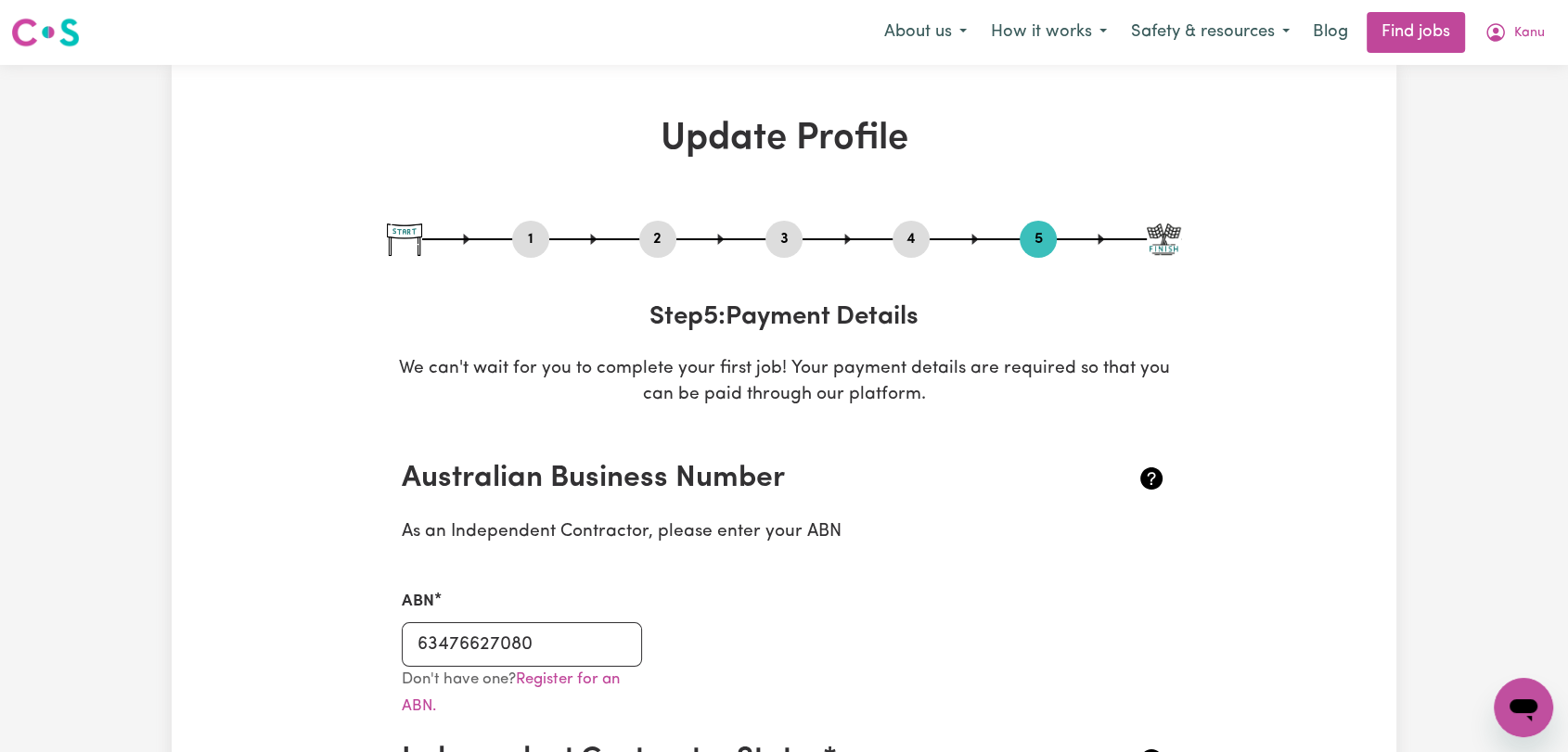
click at [661, 234] on button "2" at bounding box center [657, 240] width 37 height 25
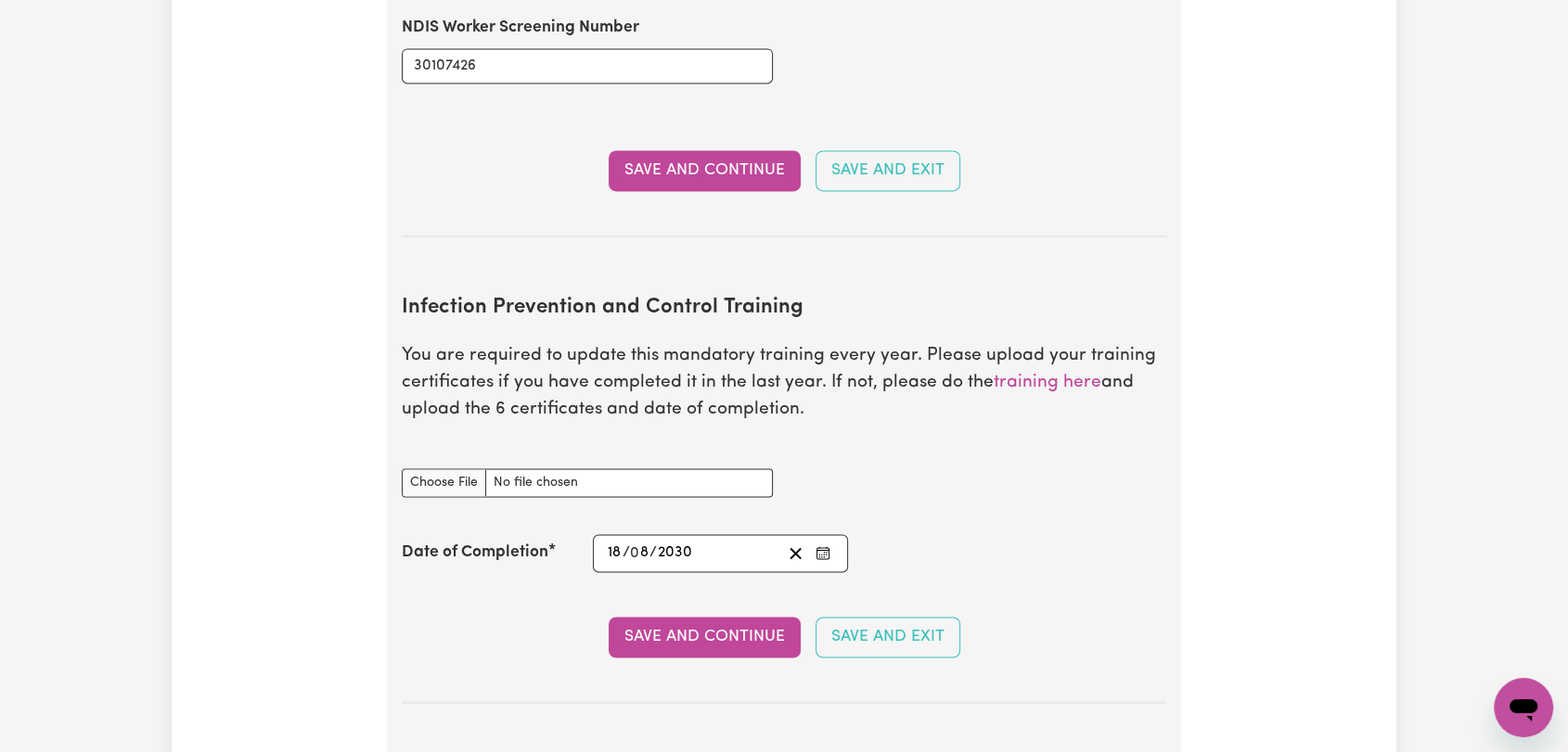
scroll to position [2782, 0]
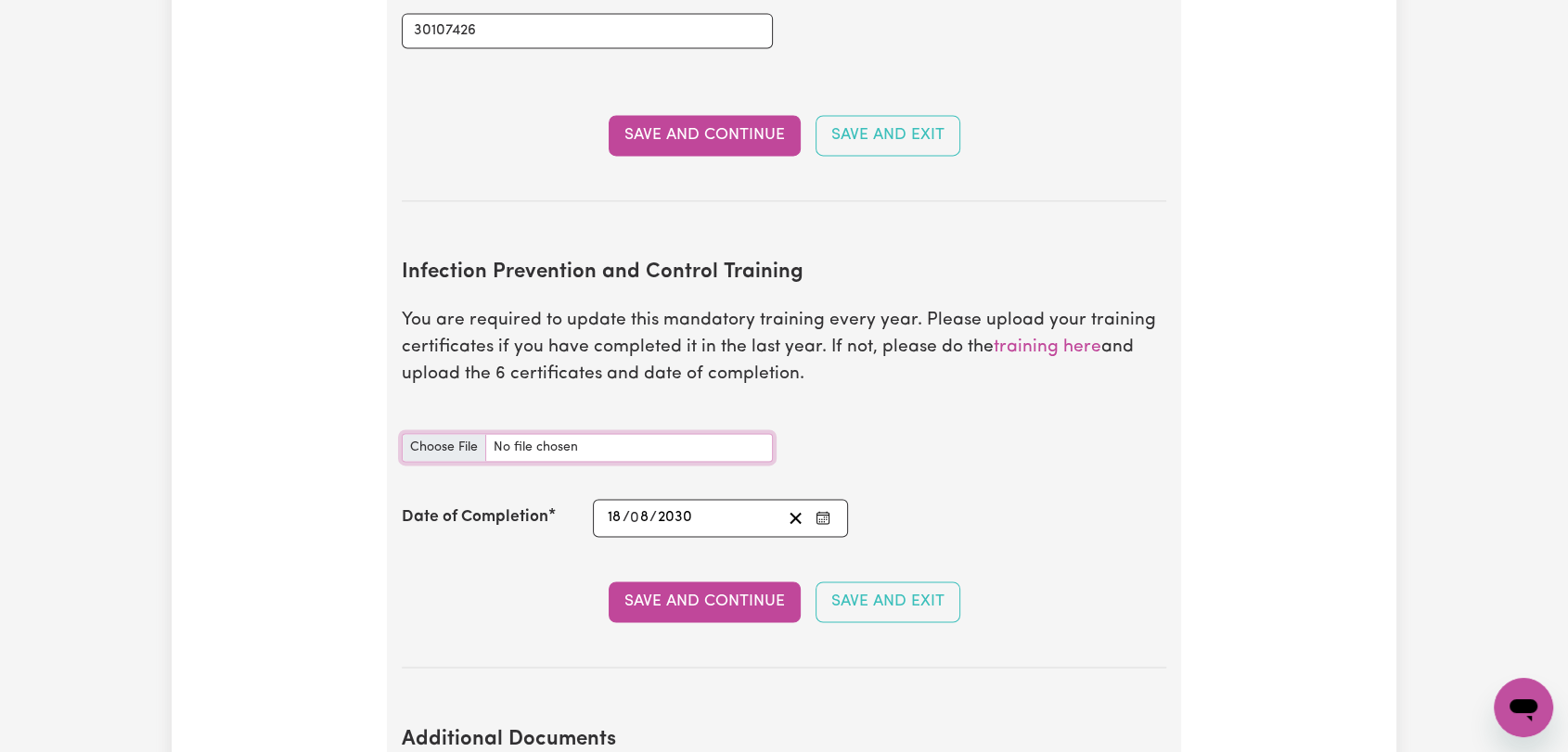
click at [447, 433] on input "Infection Prevention and Control Training document" at bounding box center [587, 447] width 371 height 28
type input "C:\fakepath\[PERSON_NAME] - IPC - CHAIN OF INFECTION - [DATE].pdf"
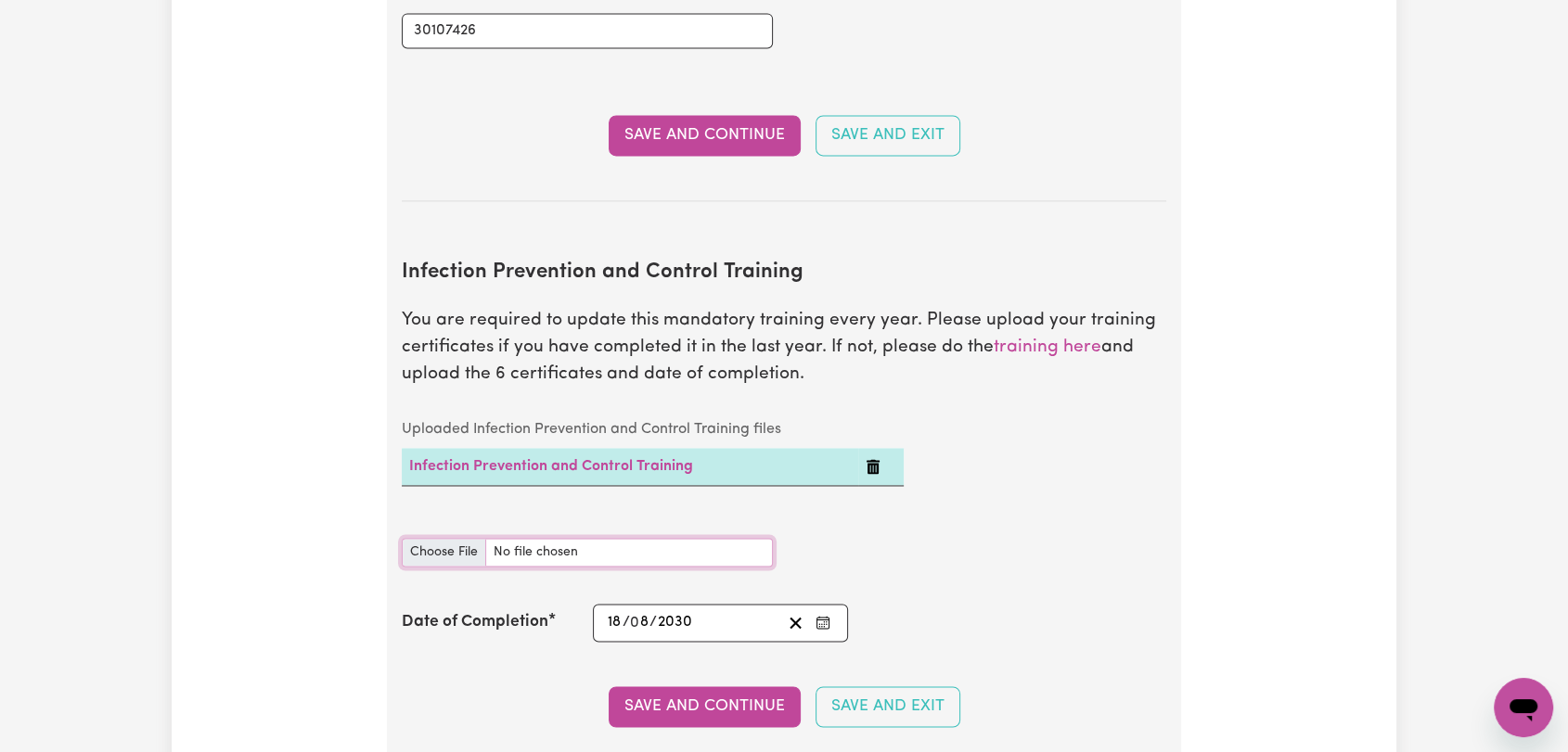
click at [471, 538] on input "Infection Prevention and Control Training document" at bounding box center [587, 552] width 371 height 28
type input "C:\fakepath\[PERSON_NAME] - IPC - CLEANING - [DATE].pdf"
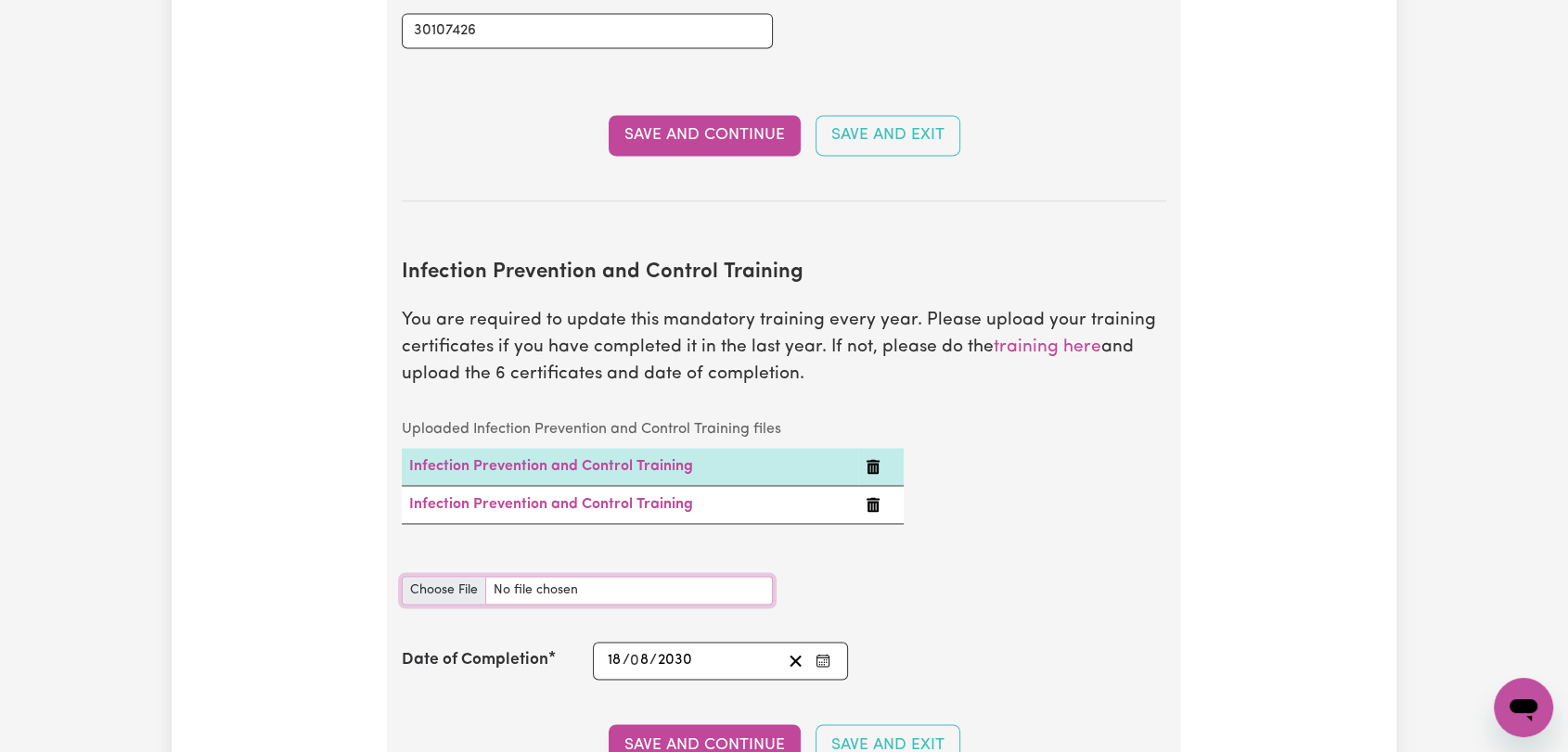
click at [436, 576] on input "Infection Prevention and Control Training document" at bounding box center [587, 590] width 371 height 28
type input "C:\fakepath\[PERSON_NAME] - IPC - HAND HYGIENE - [DATE].pdf"
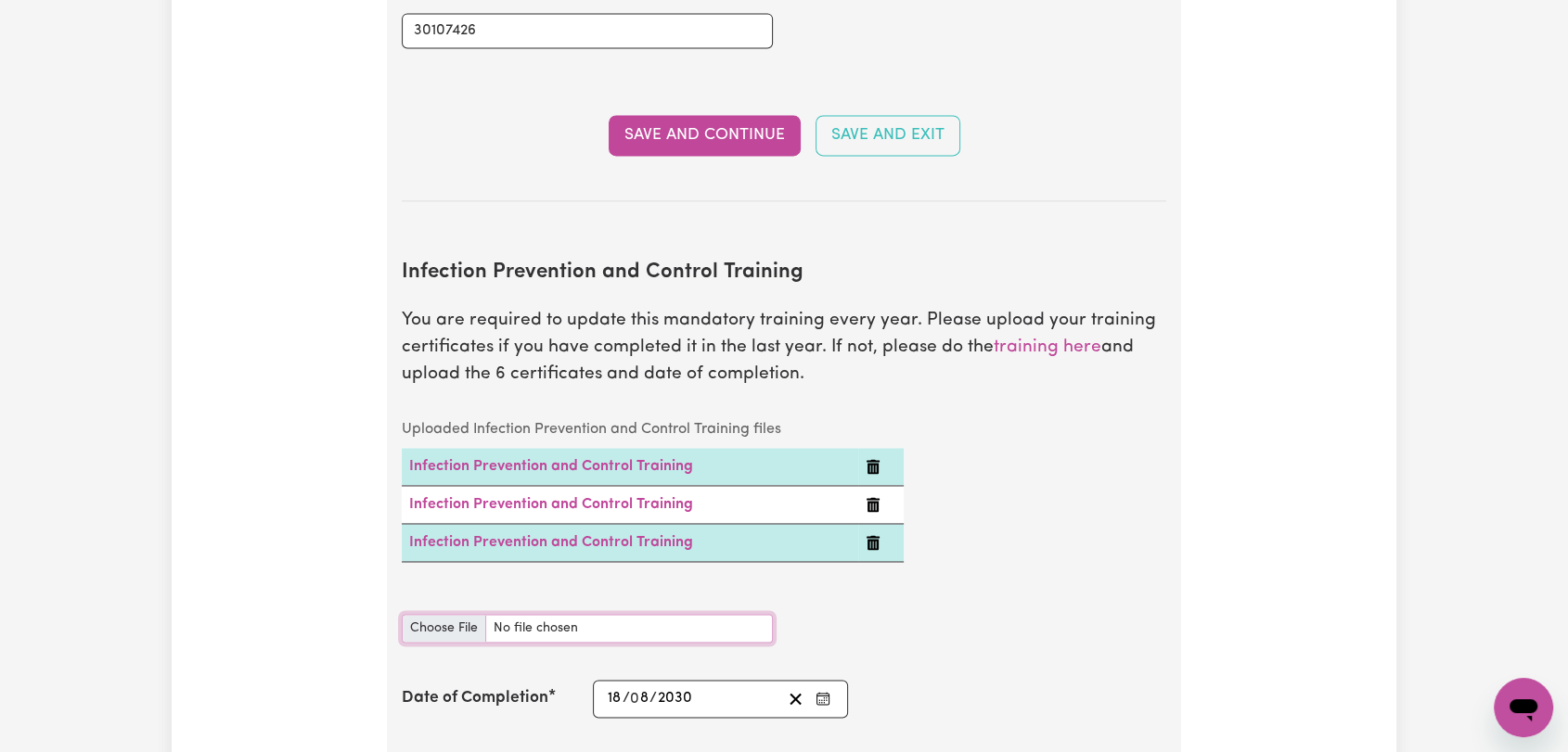
click at [440, 614] on input "Infection Prevention and Control Training document" at bounding box center [587, 628] width 371 height 28
type input "C:\fakepath\[PERSON_NAME] - IPC - OUTBREAKS - [DATE].pdf"
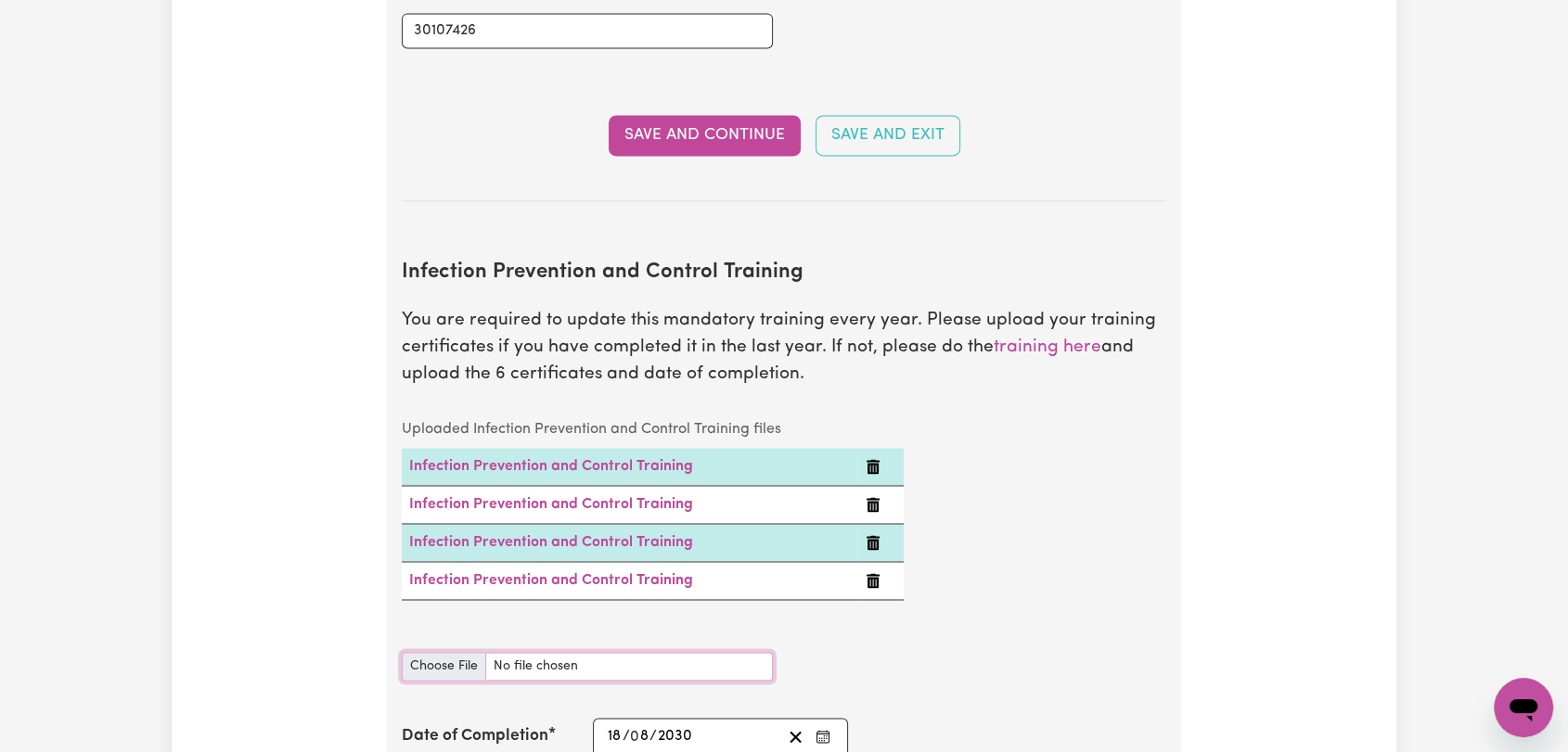
click at [441, 652] on input "Infection Prevention and Control Training document" at bounding box center [587, 666] width 371 height 28
type input "C:\fakepath\[PERSON_NAME] - IPC - PPE - [DATE].pdf"
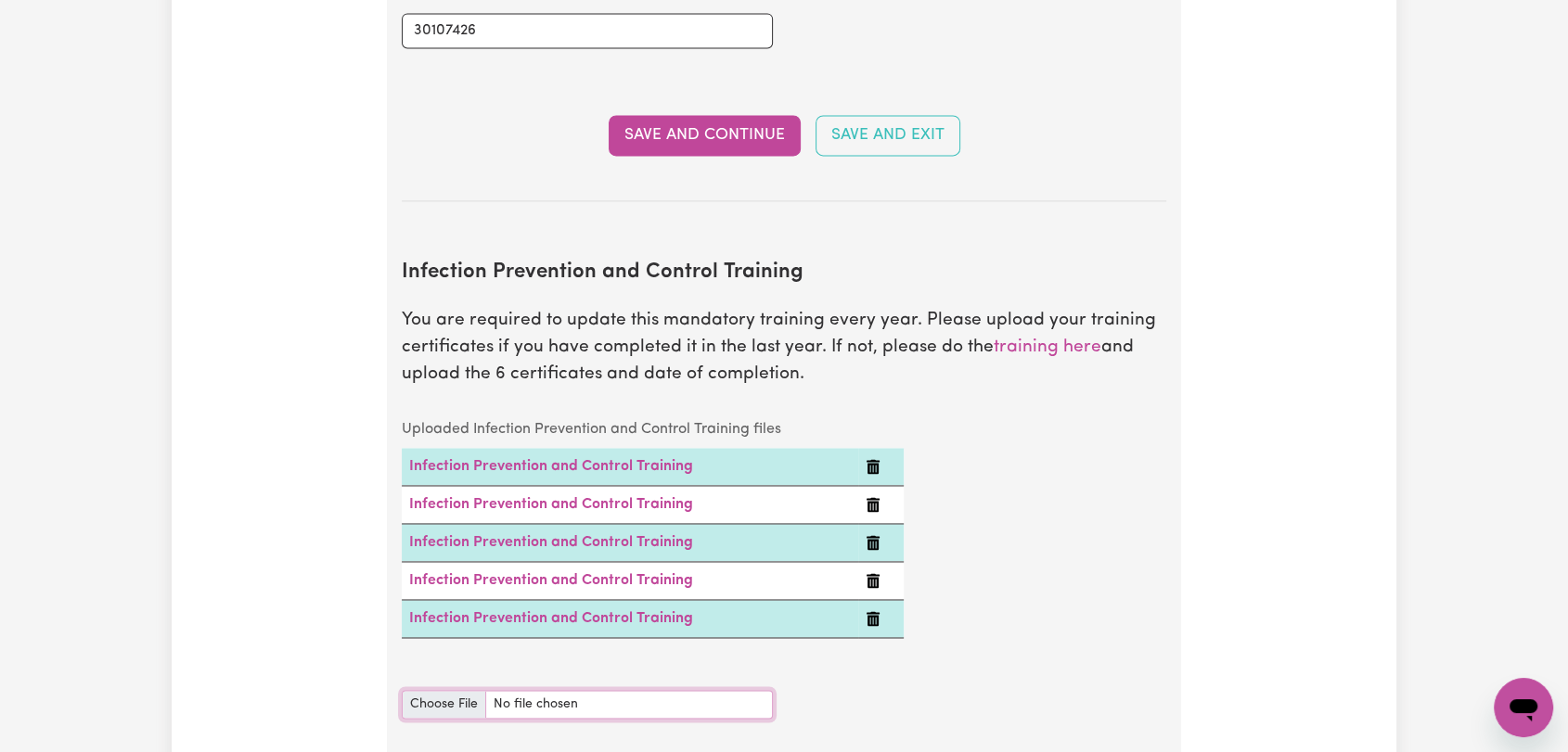
click at [425, 690] on input "Infection Prevention and Control Training document" at bounding box center [587, 704] width 371 height 28
type input "C:\fakepath\[PERSON_NAME] - IPC - WASTE MANAGEMENT- [DATE].pdf"
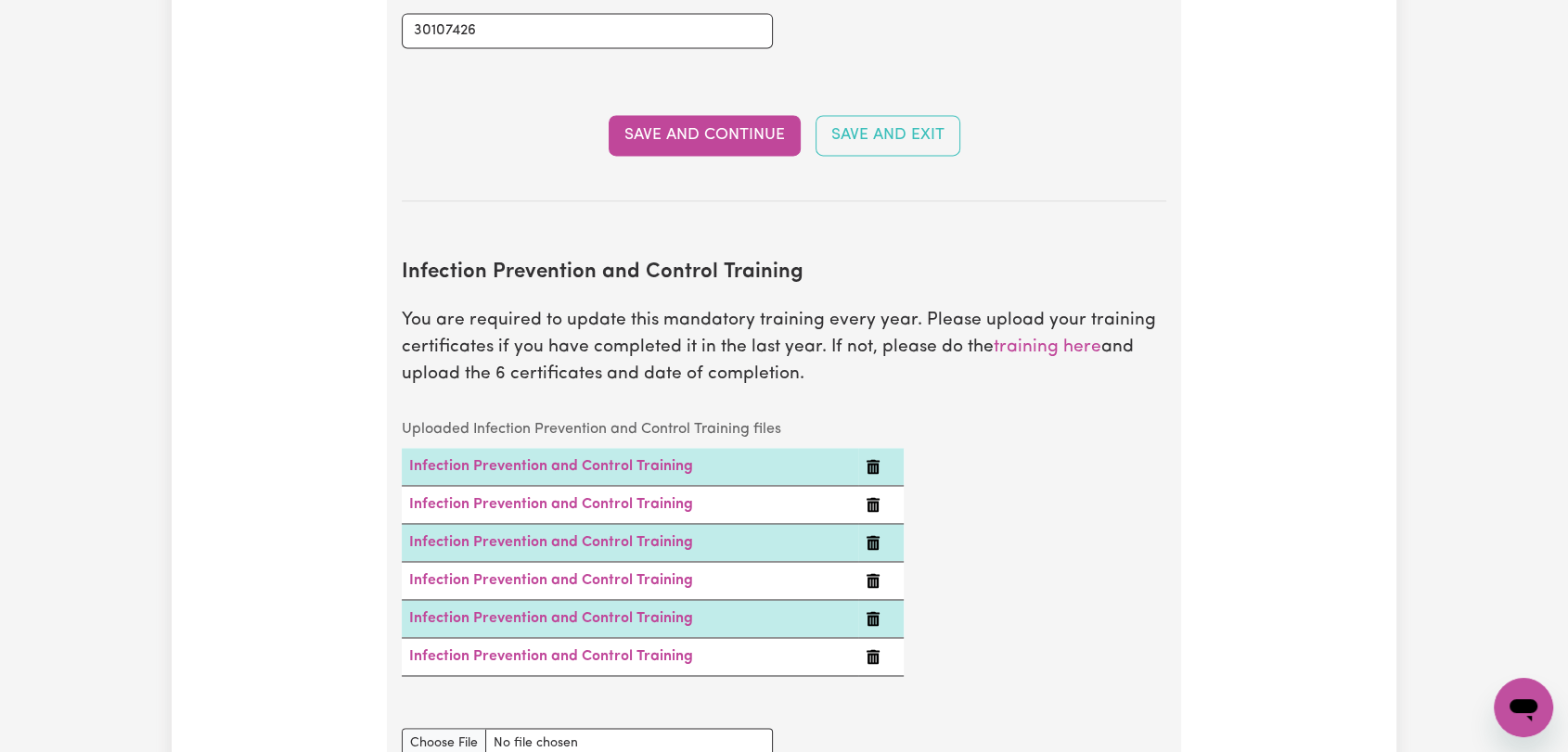
scroll to position [2989, 0]
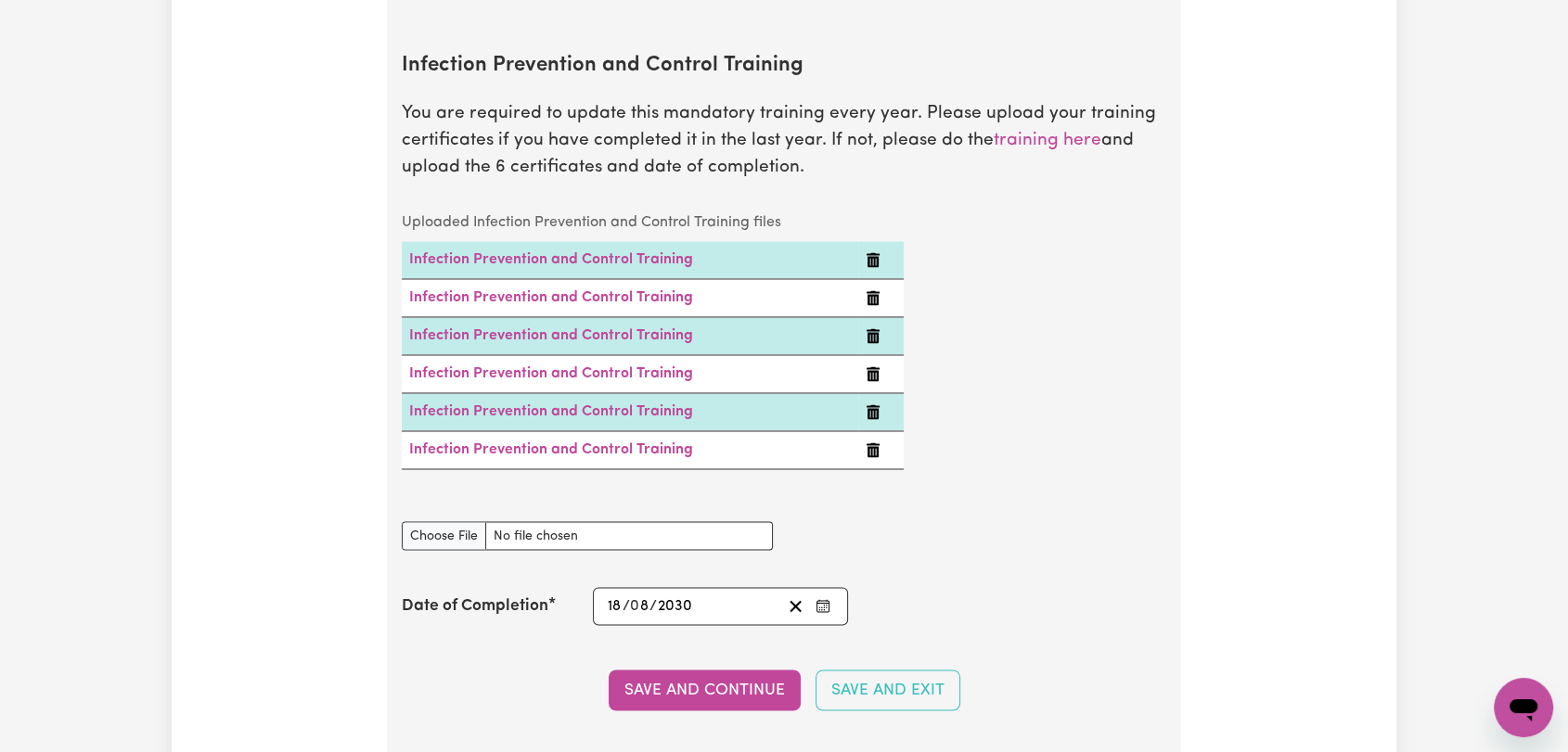
click at [818, 598] on icon "Enter the Date of Completion of your Infection Prevention and Control Training" at bounding box center [823, 606] width 15 height 15
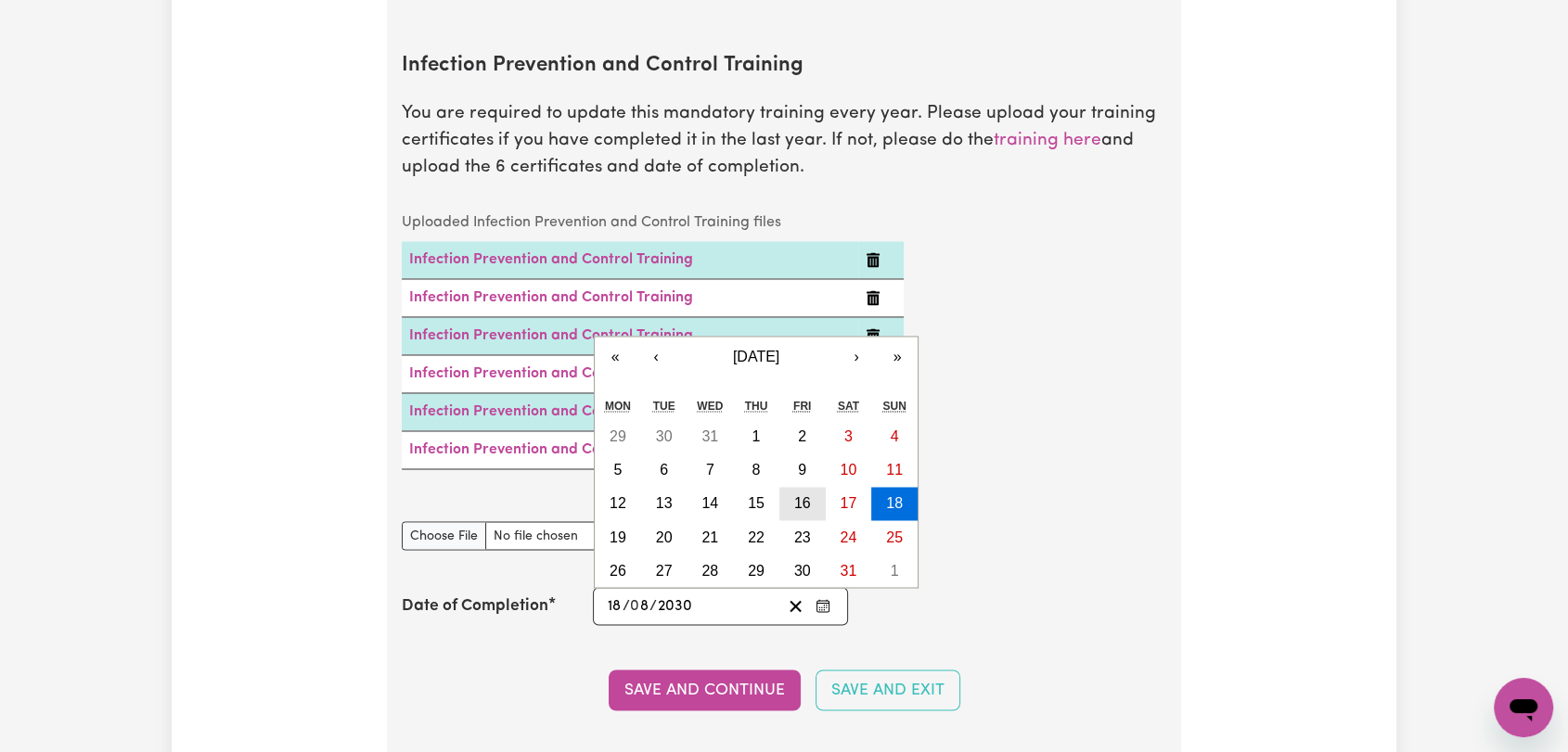
click at [797, 487] on button "16" at bounding box center [802, 503] width 46 height 33
type input "[DATE]"
type input "16"
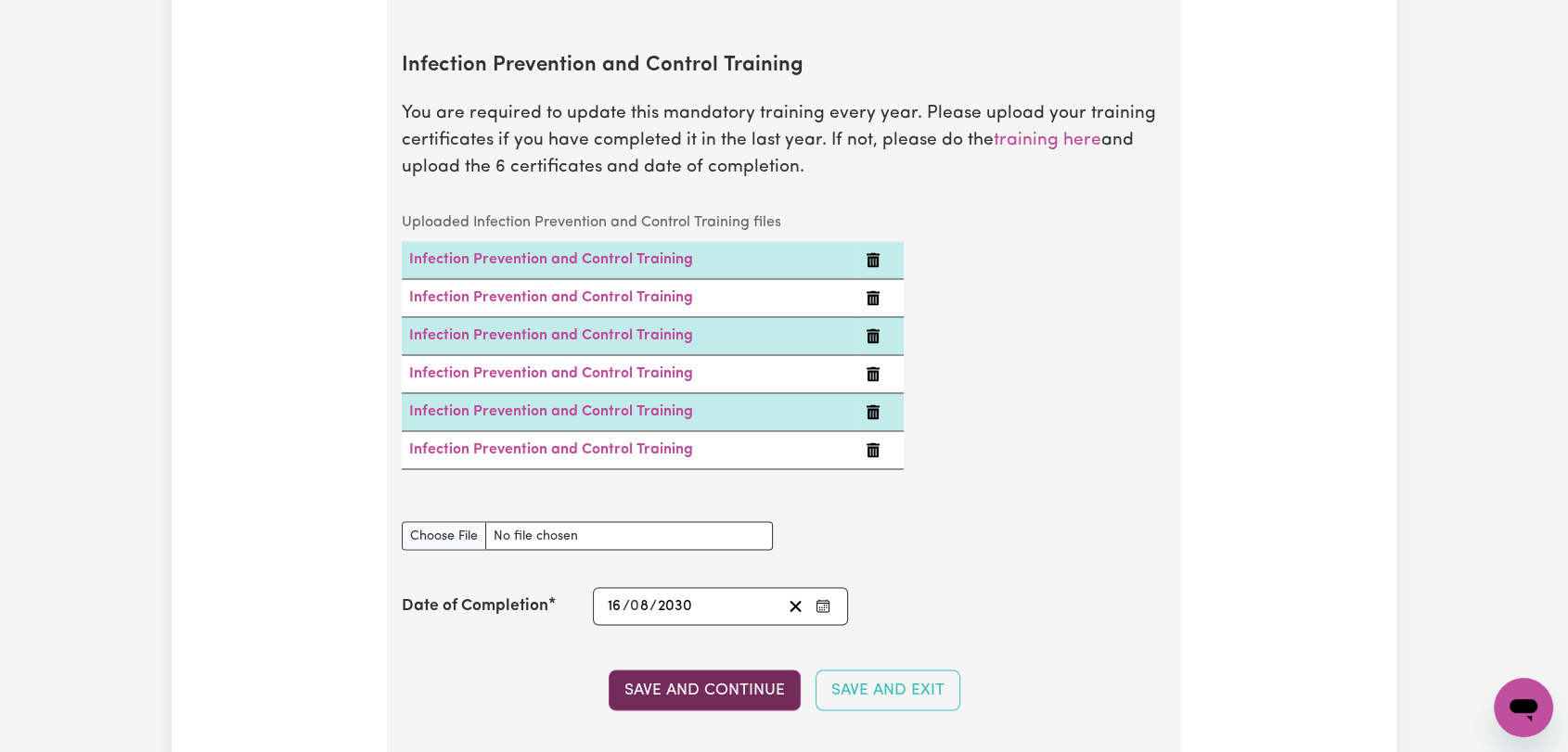
click at [717, 670] on button "Save and Continue" at bounding box center [704, 690] width 192 height 41
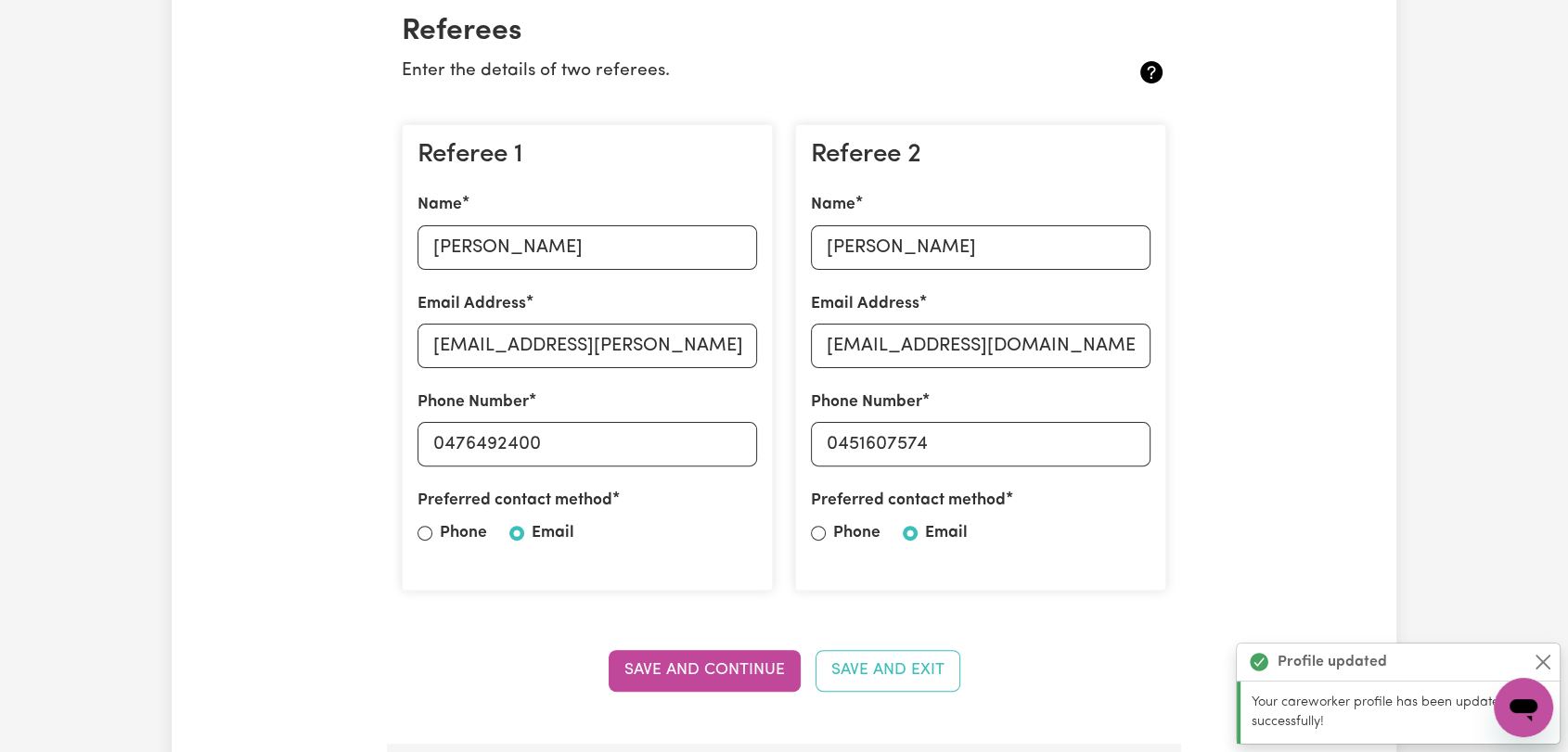
scroll to position [0, 0]
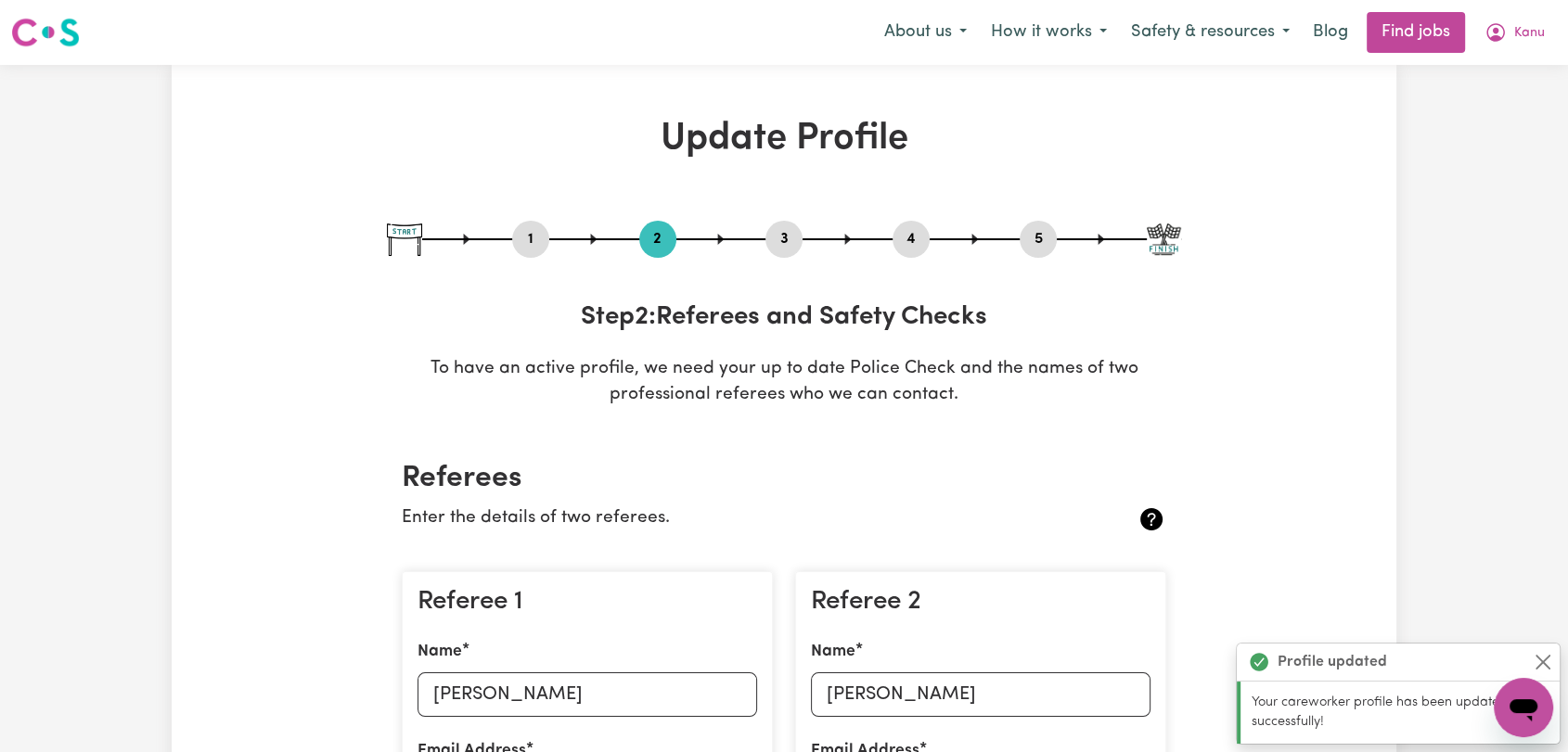
click at [530, 235] on button "1" at bounding box center [530, 240] width 37 height 25
select select "[DEMOGRAPHIC_DATA]"
select select "[DEMOGRAPHIC_DATA] Work Visa"
select select "Studying a healthcare related degree or qualification"
select select "47"
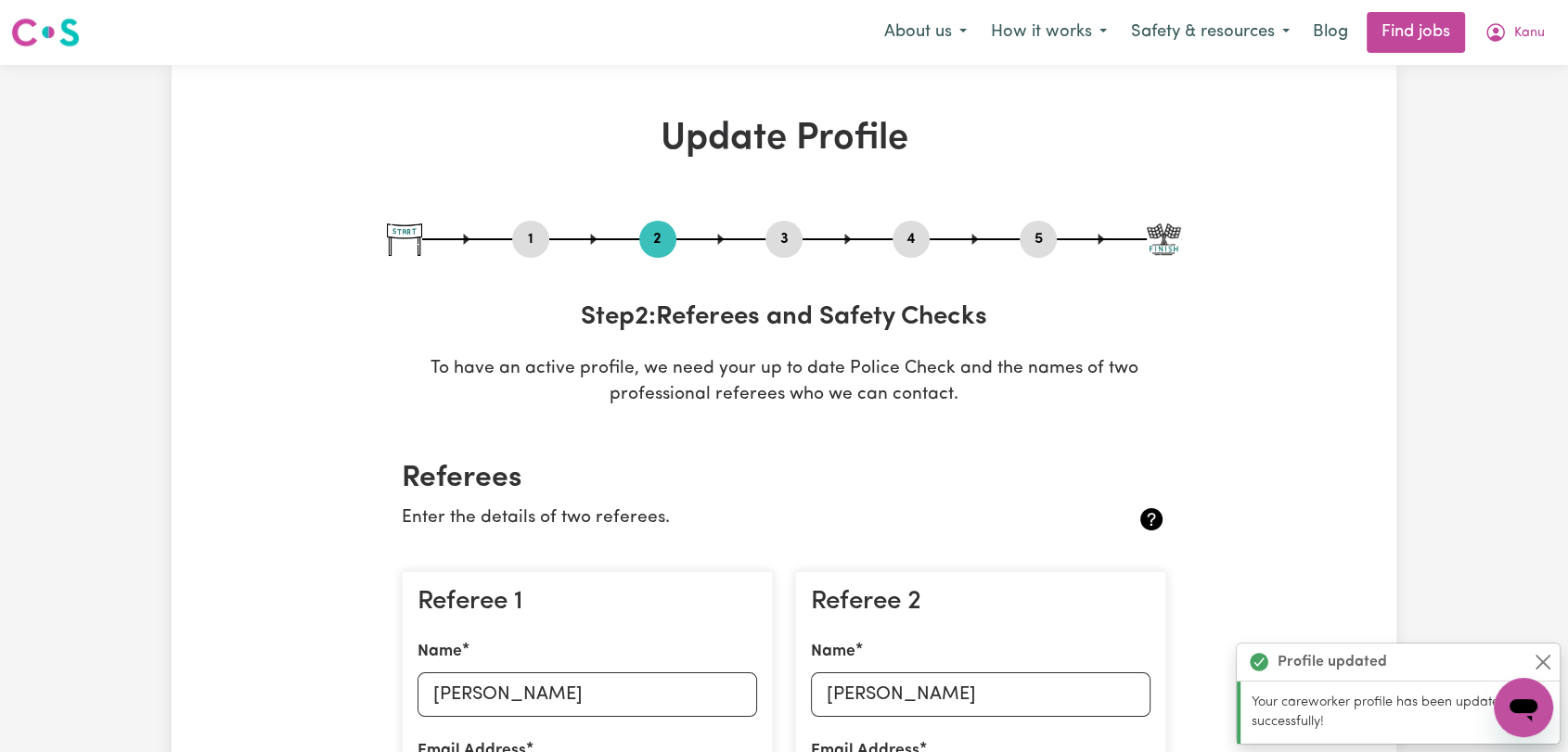
select select "49"
select select "52"
select select "65"
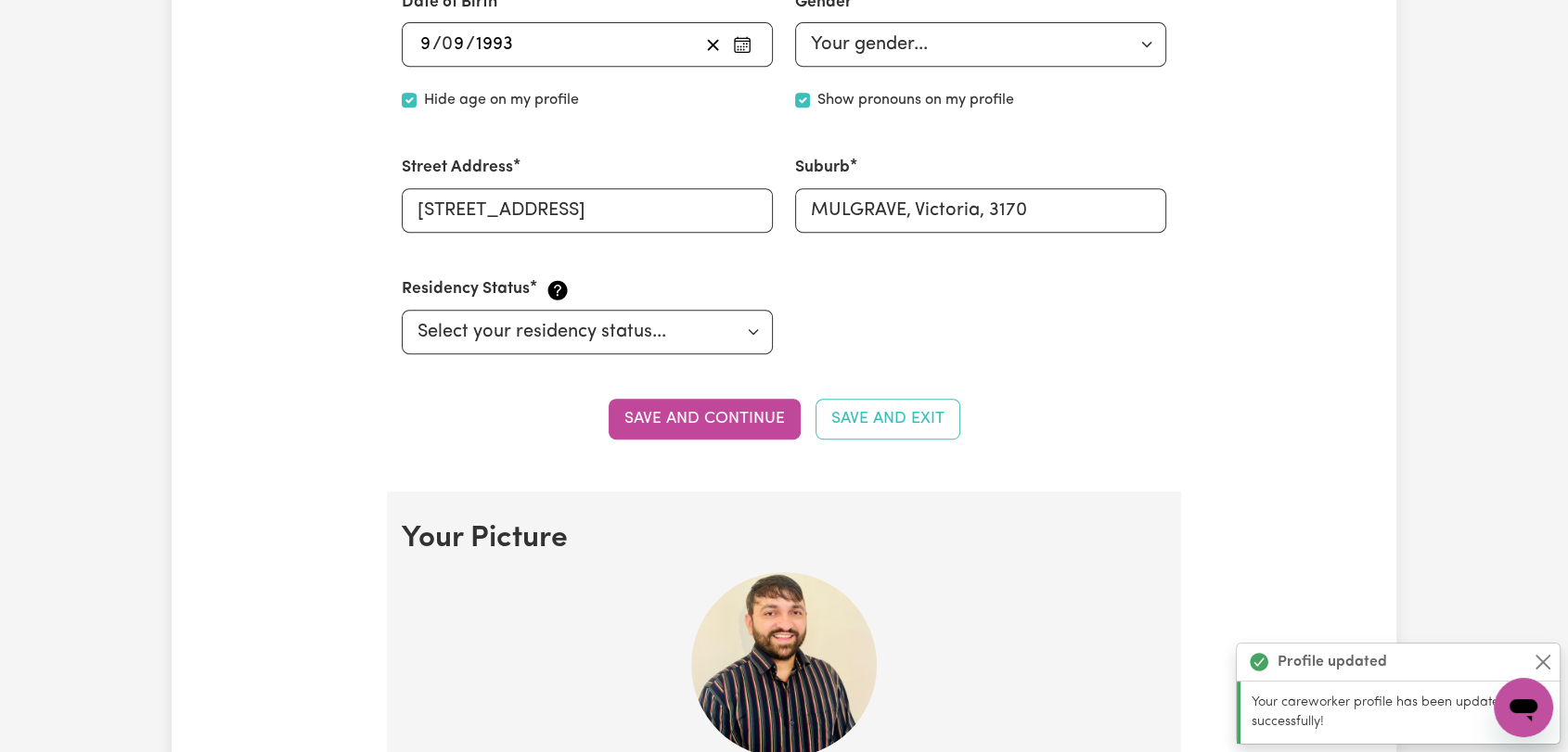
scroll to position [927, 0]
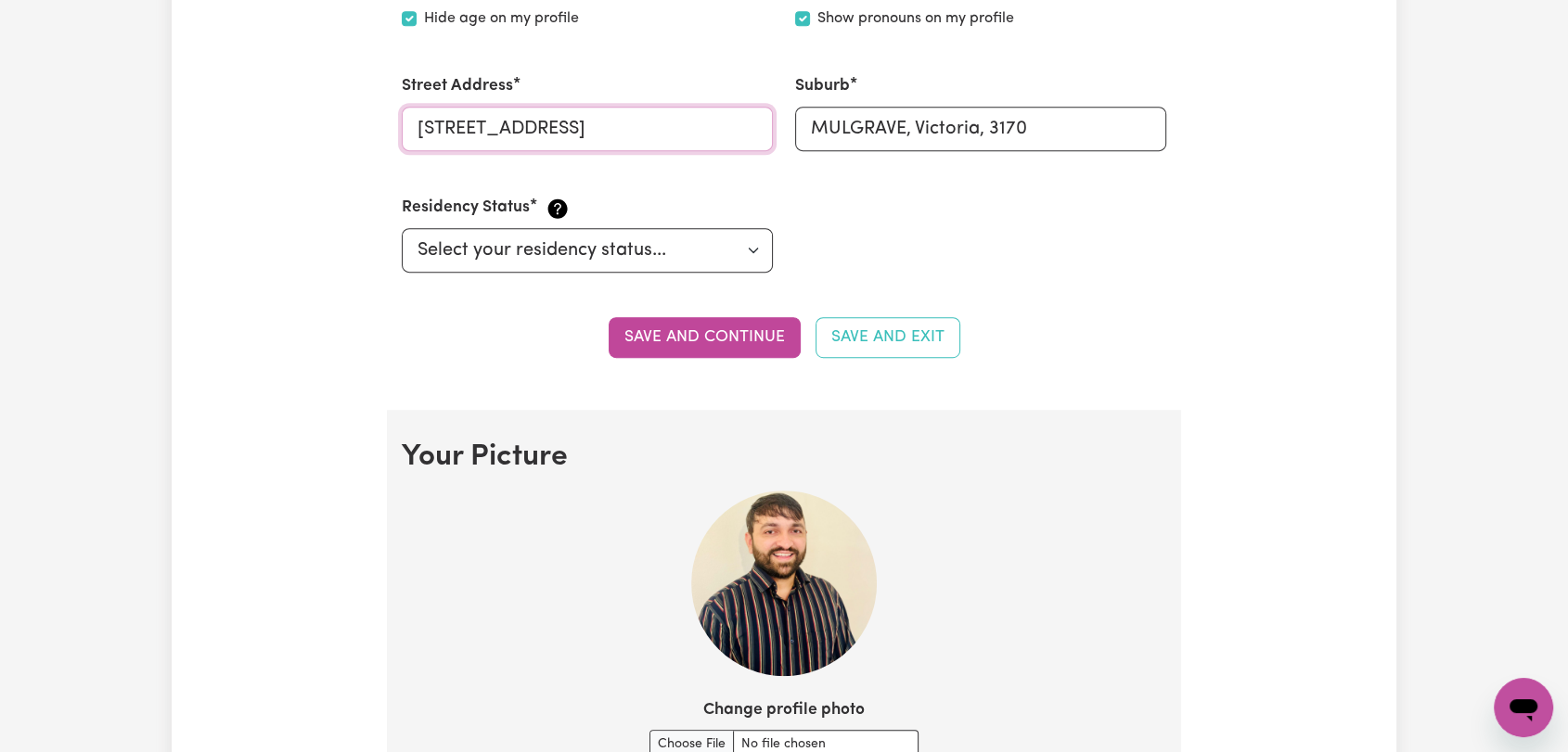
click at [632, 133] on input "[STREET_ADDRESS]" at bounding box center [587, 128] width 371 height 44
type input "[STREET_ADDRESS]"
click at [691, 330] on button "Save and continue" at bounding box center [704, 337] width 192 height 41
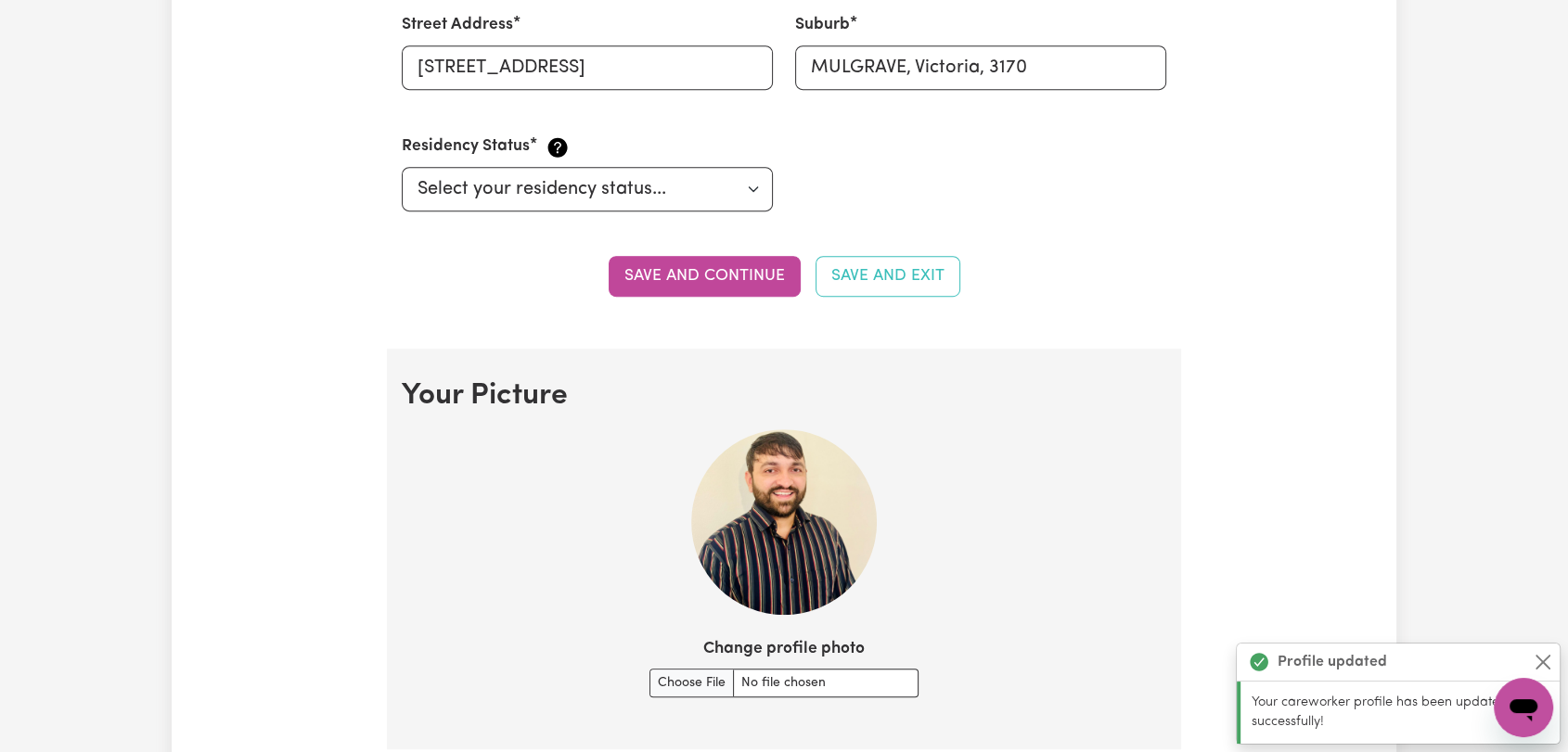
scroll to position [924, 0]
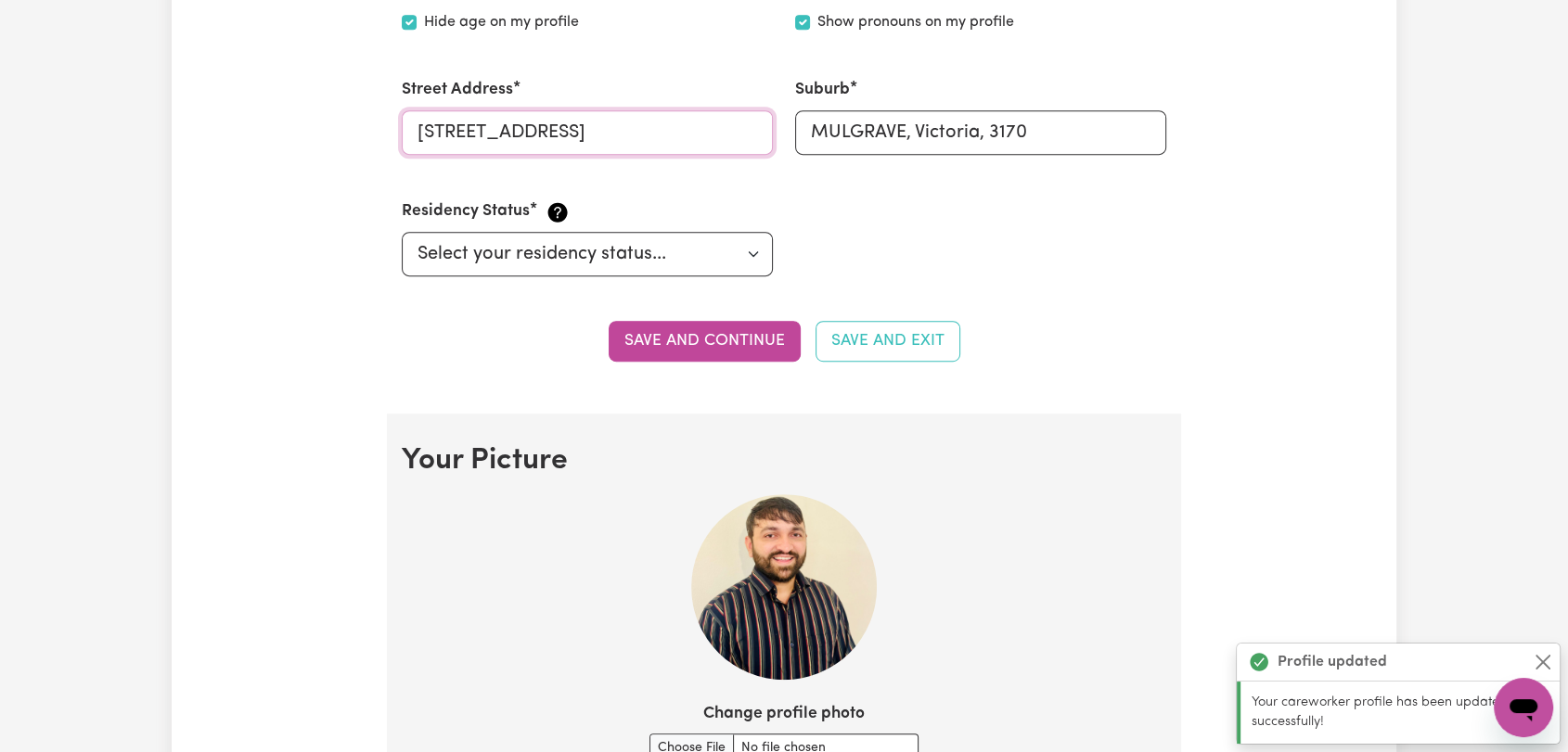
drag, startPoint x: 577, startPoint y: 140, endPoint x: 408, endPoint y: 141, distance: 169.0
click at [408, 141] on input "[STREET_ADDRESS]" at bounding box center [587, 132] width 371 height 44
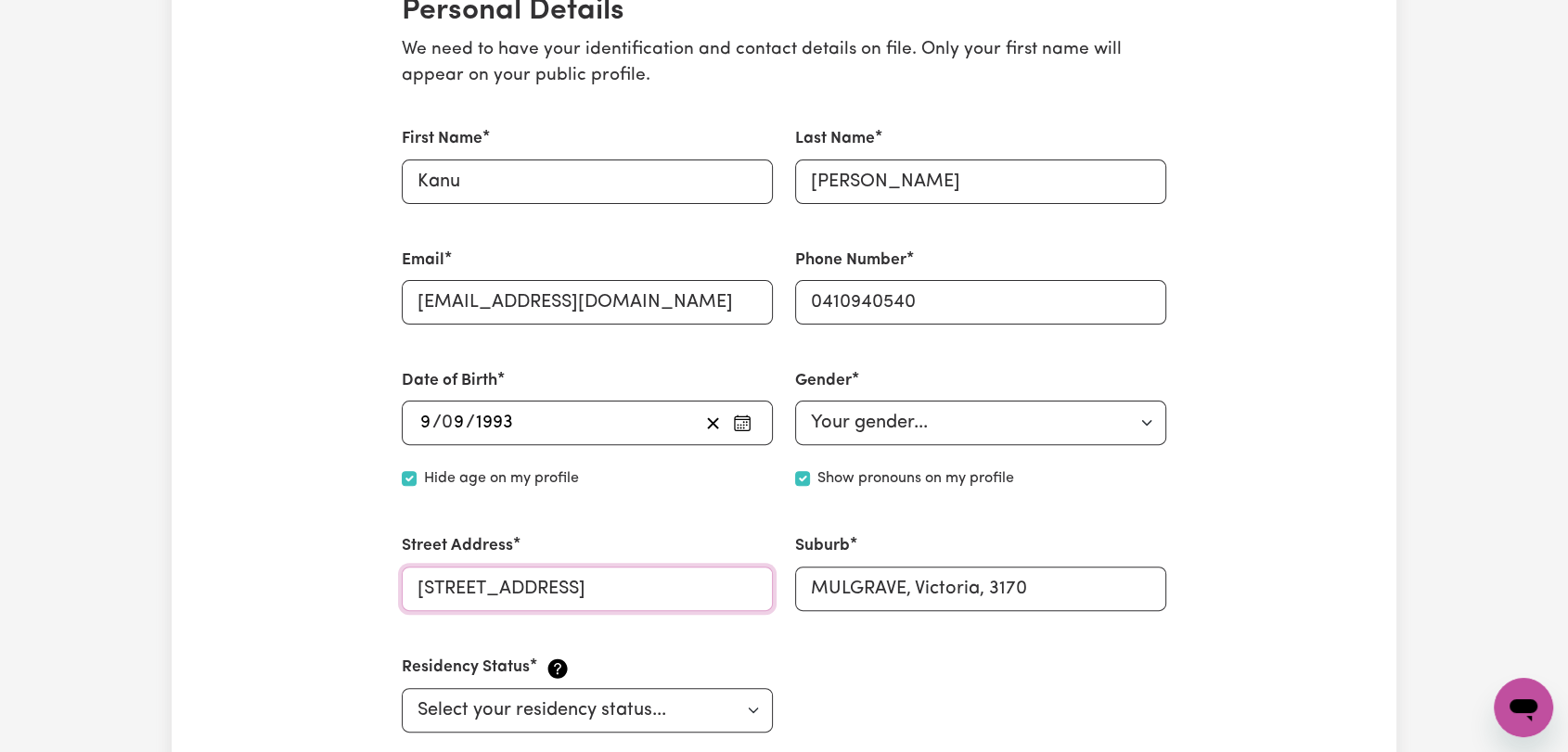
scroll to position [0, 0]
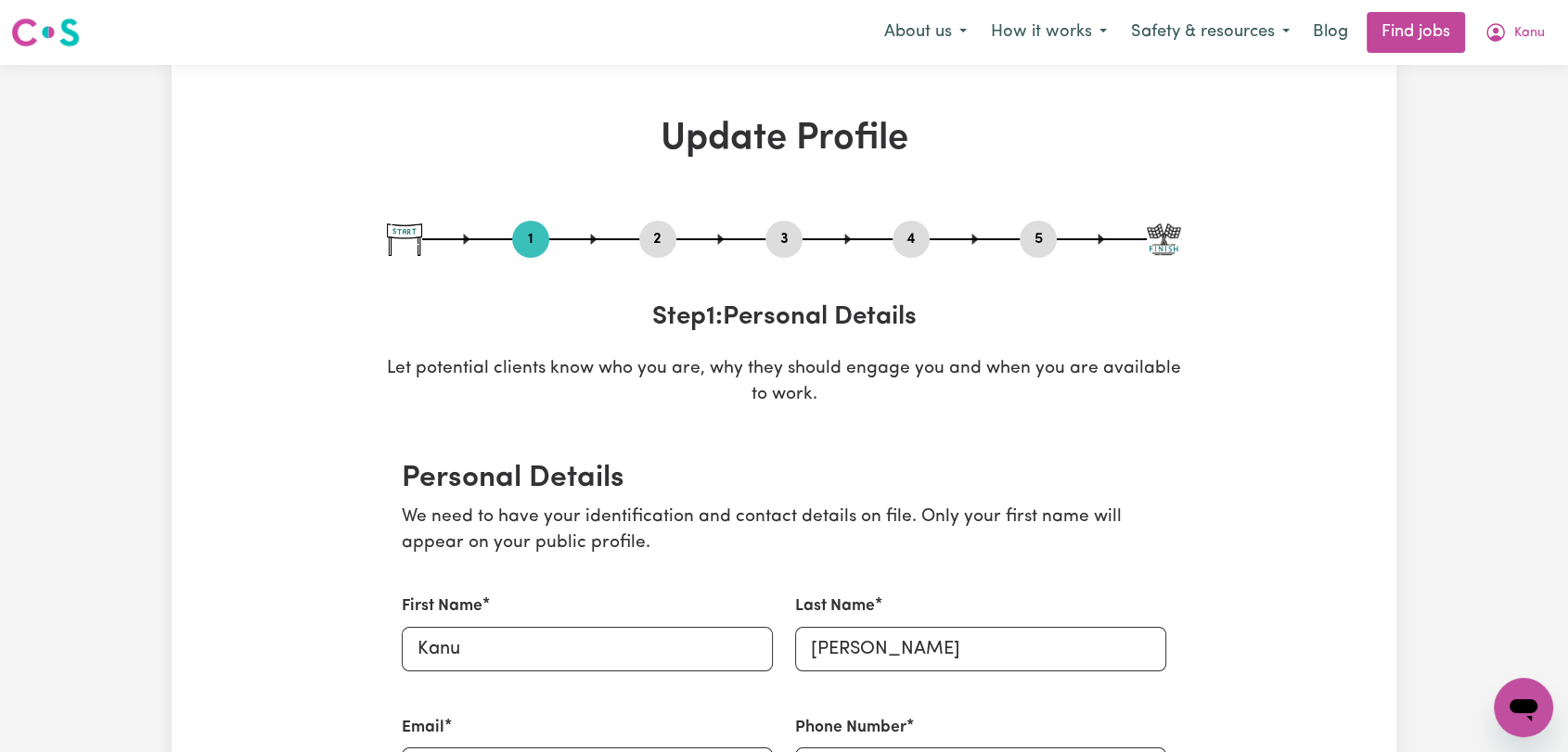
click at [651, 240] on button "2" at bounding box center [657, 240] width 37 height 25
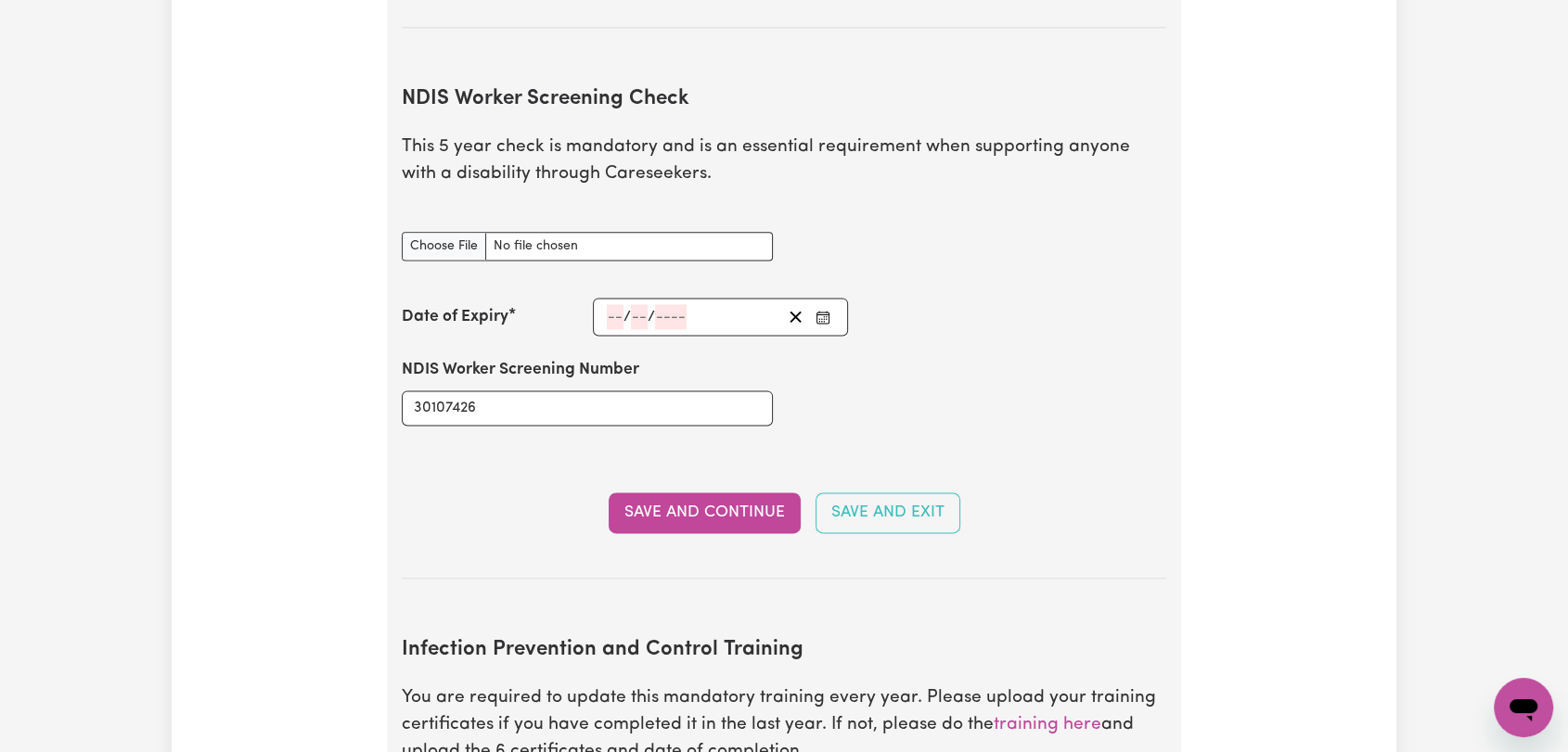
scroll to position [2369, 0]
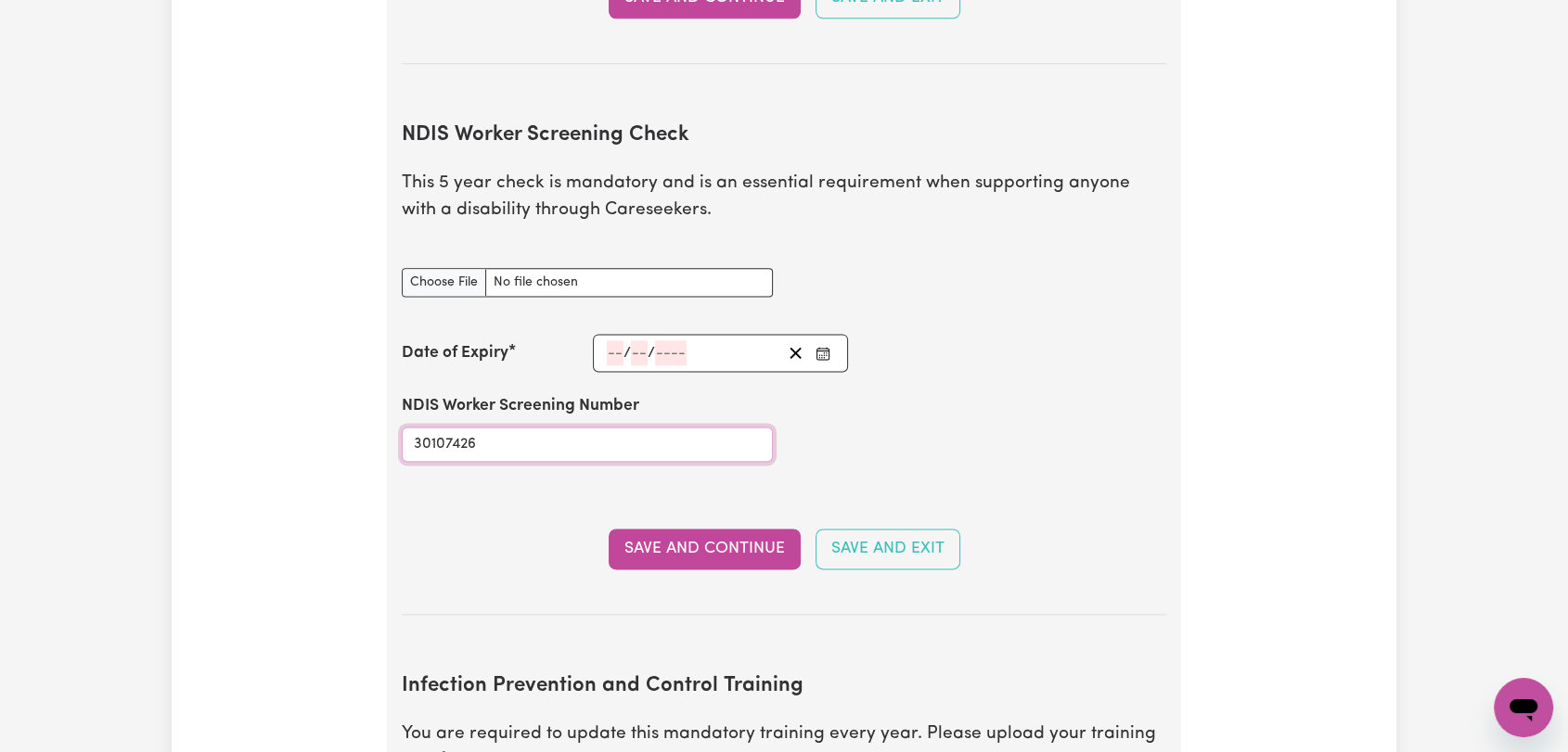
click at [460, 426] on input "30107426" at bounding box center [587, 443] width 371 height 35
click at [829, 348] on rect "Enter the Date of Expiry of your NDIS Worker Screening Check" at bounding box center [822, 354] width 12 height 11
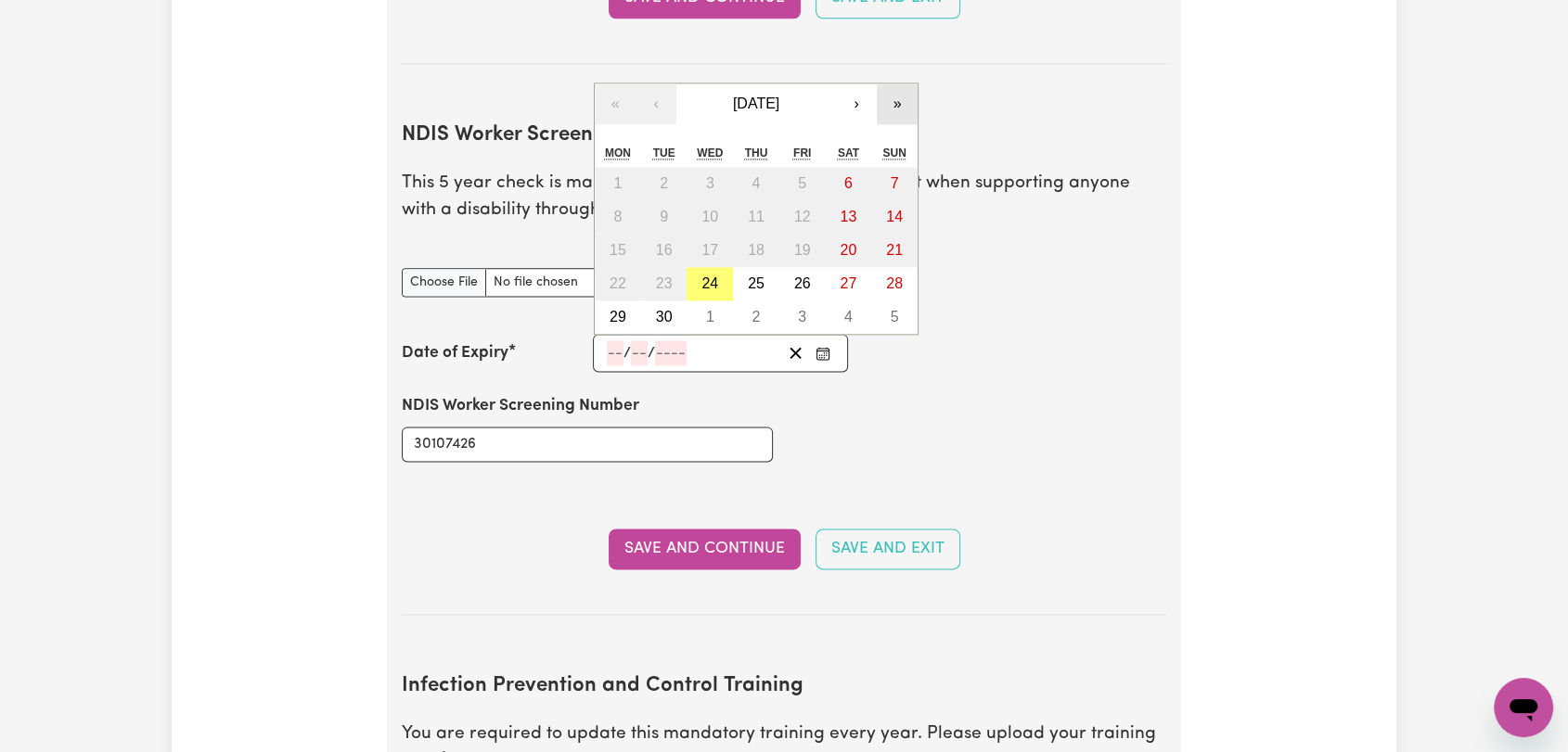
click at [901, 83] on button "»" at bounding box center [897, 103] width 41 height 41
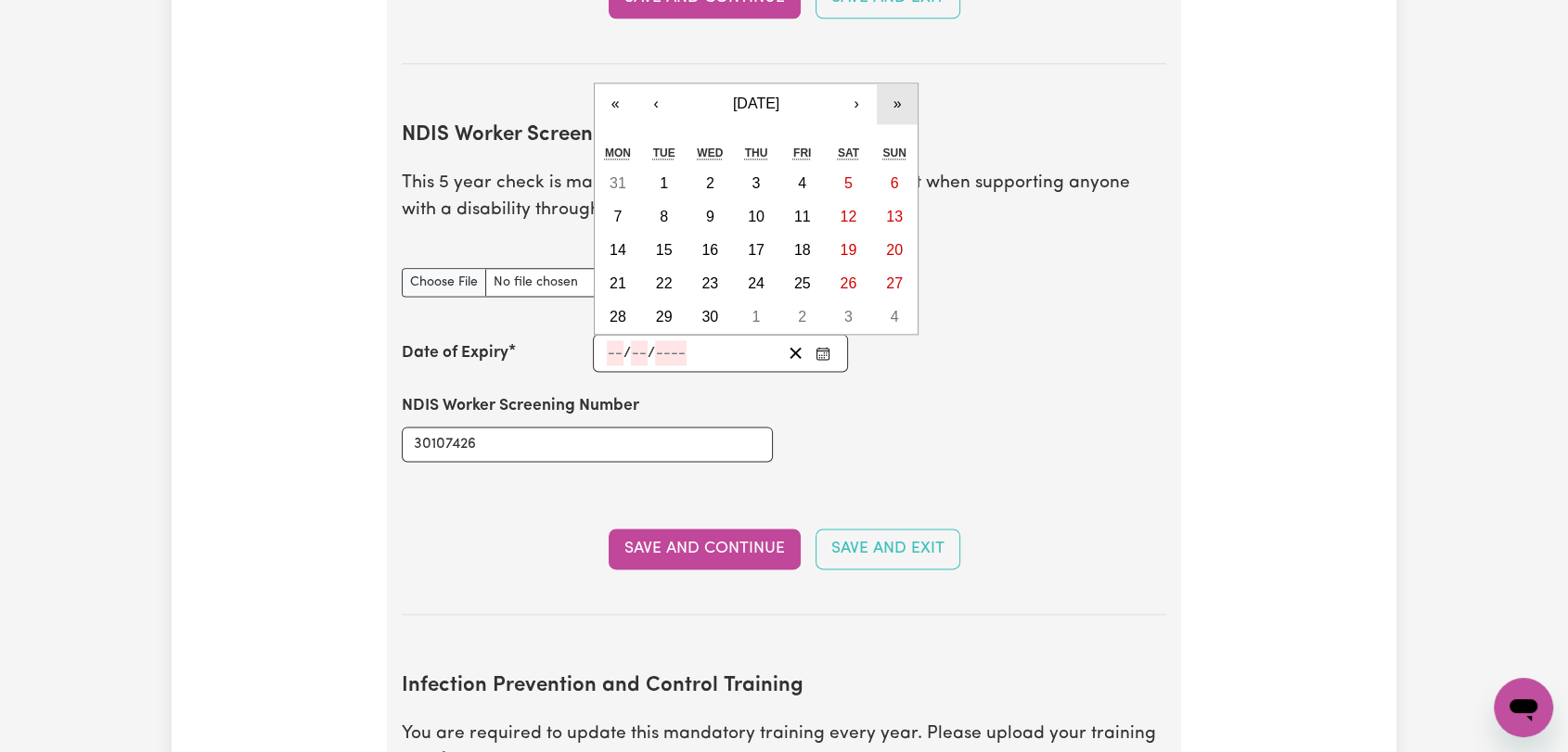
click at [901, 83] on button "»" at bounding box center [897, 103] width 41 height 41
click at [654, 50] on button "‹" at bounding box center [655, 70] width 41 height 41
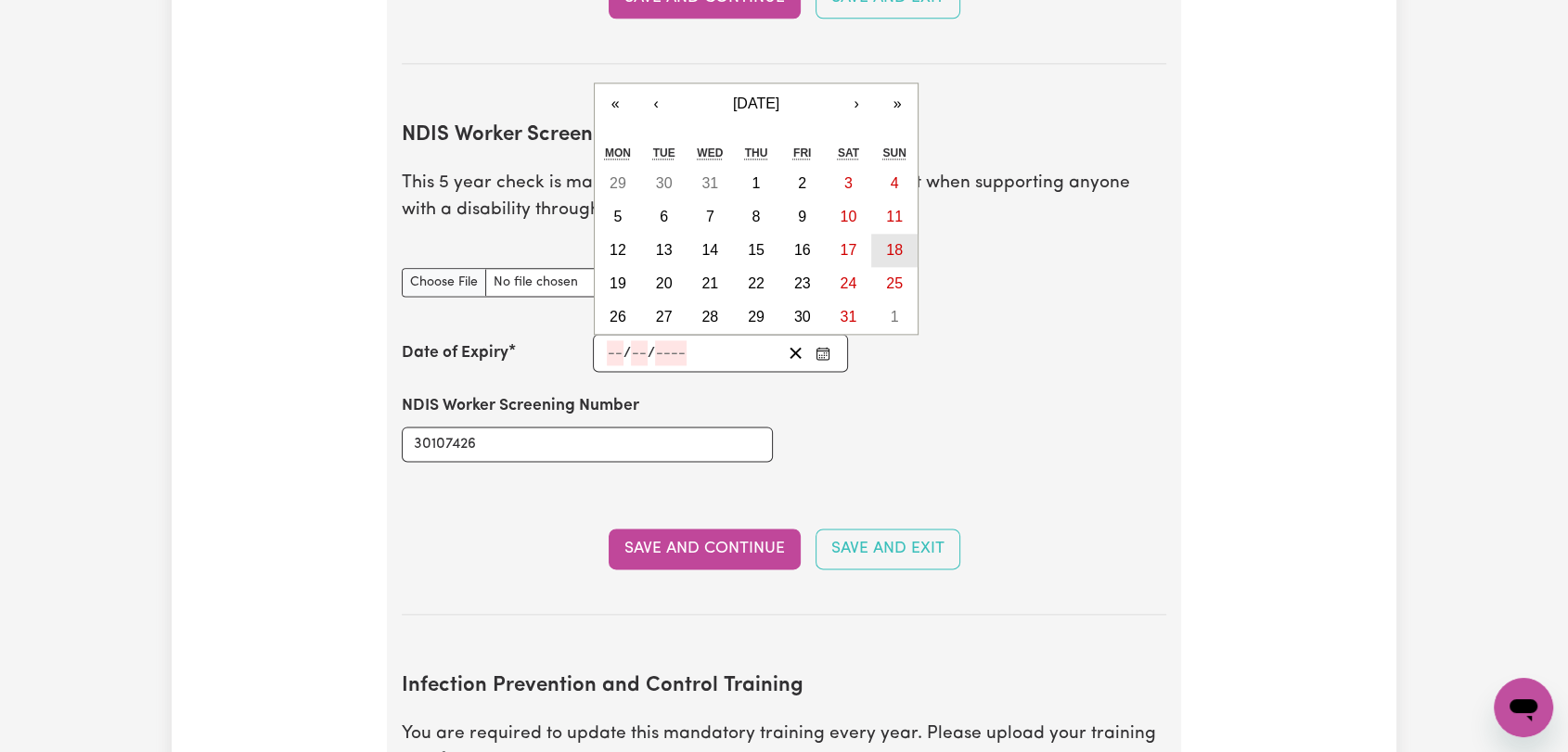
click at [908, 234] on button "18" at bounding box center [894, 250] width 46 height 33
type input "[DATE]"
type input "18"
type input "8"
type input "2030"
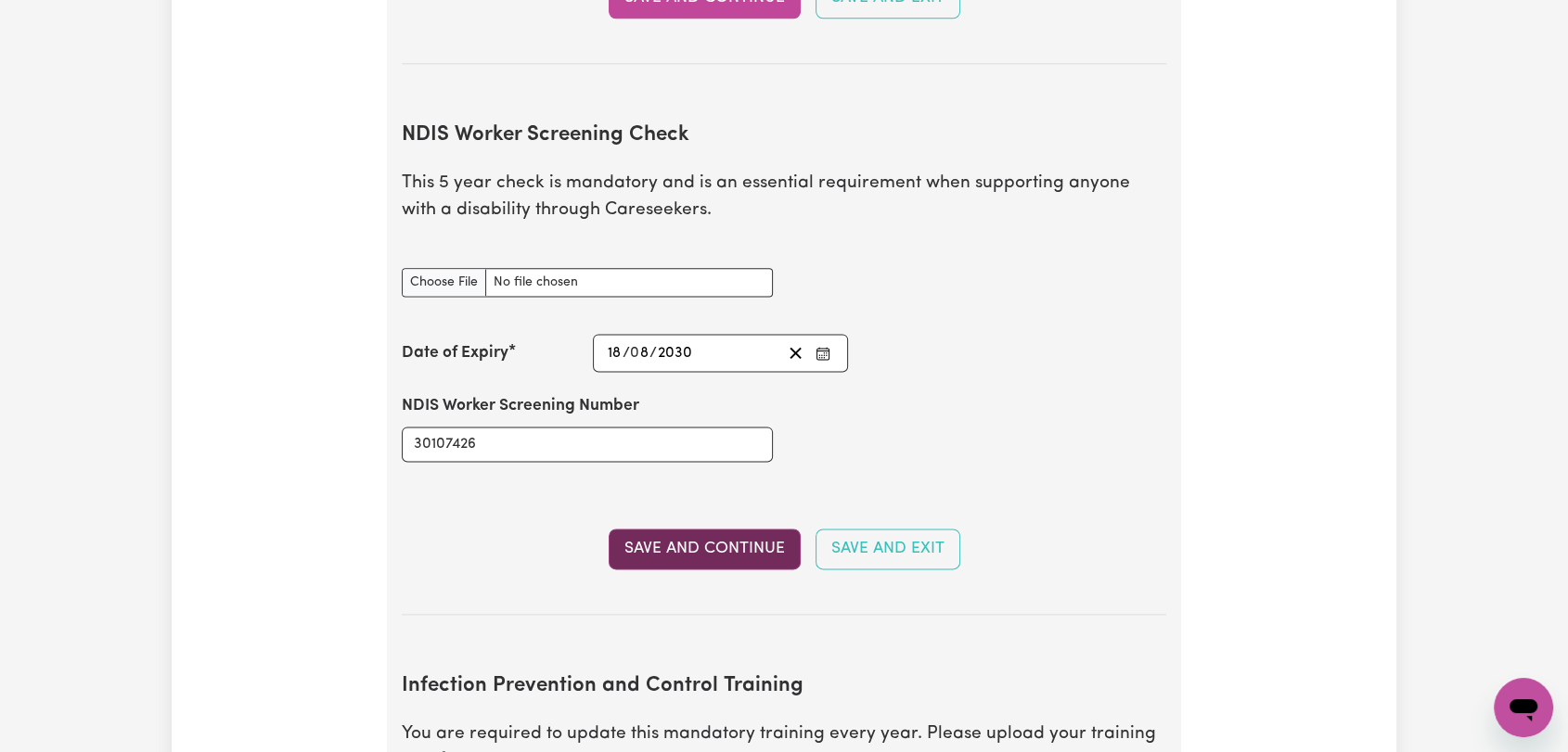
click at [663, 528] on button "Save and Continue" at bounding box center [704, 548] width 192 height 41
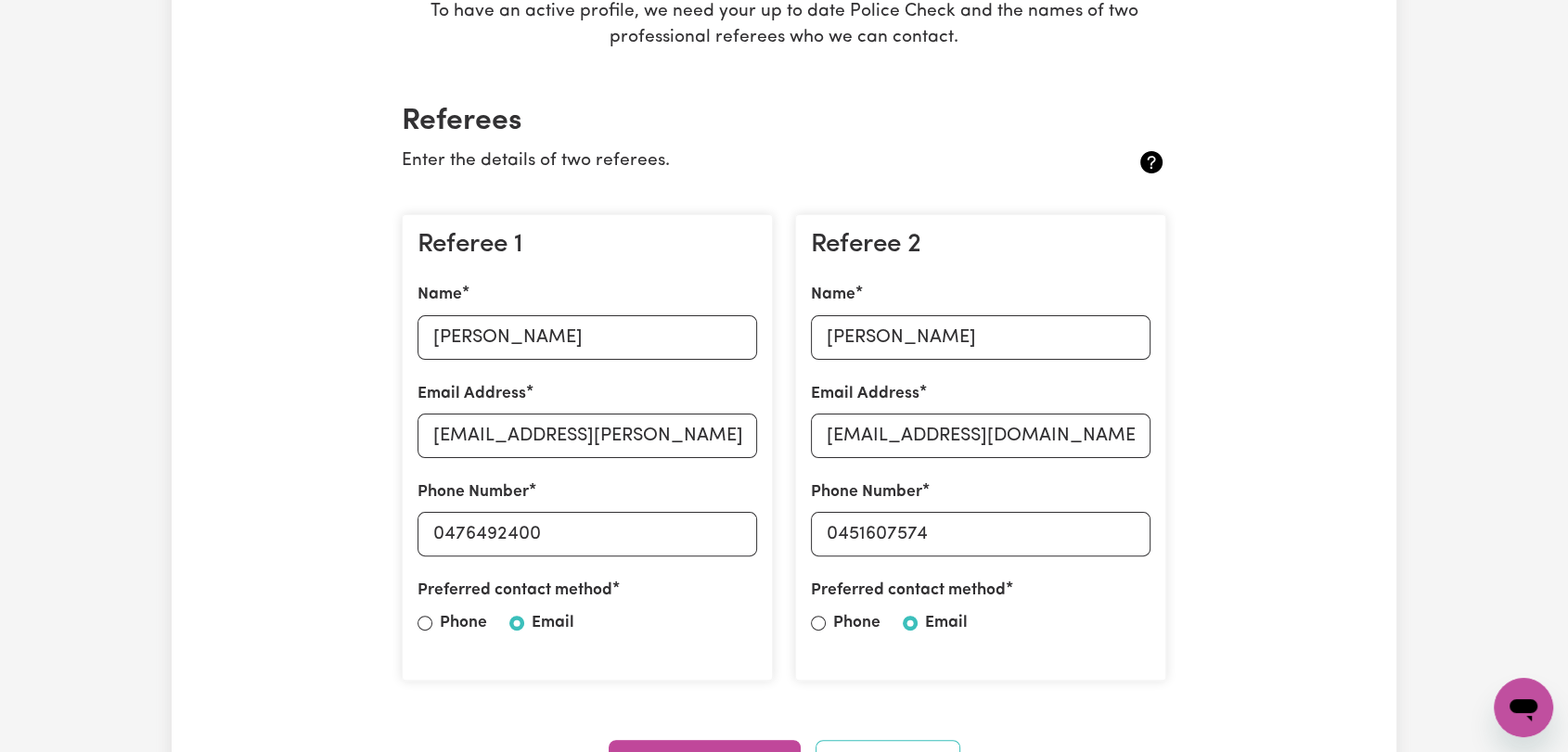
scroll to position [99, 0]
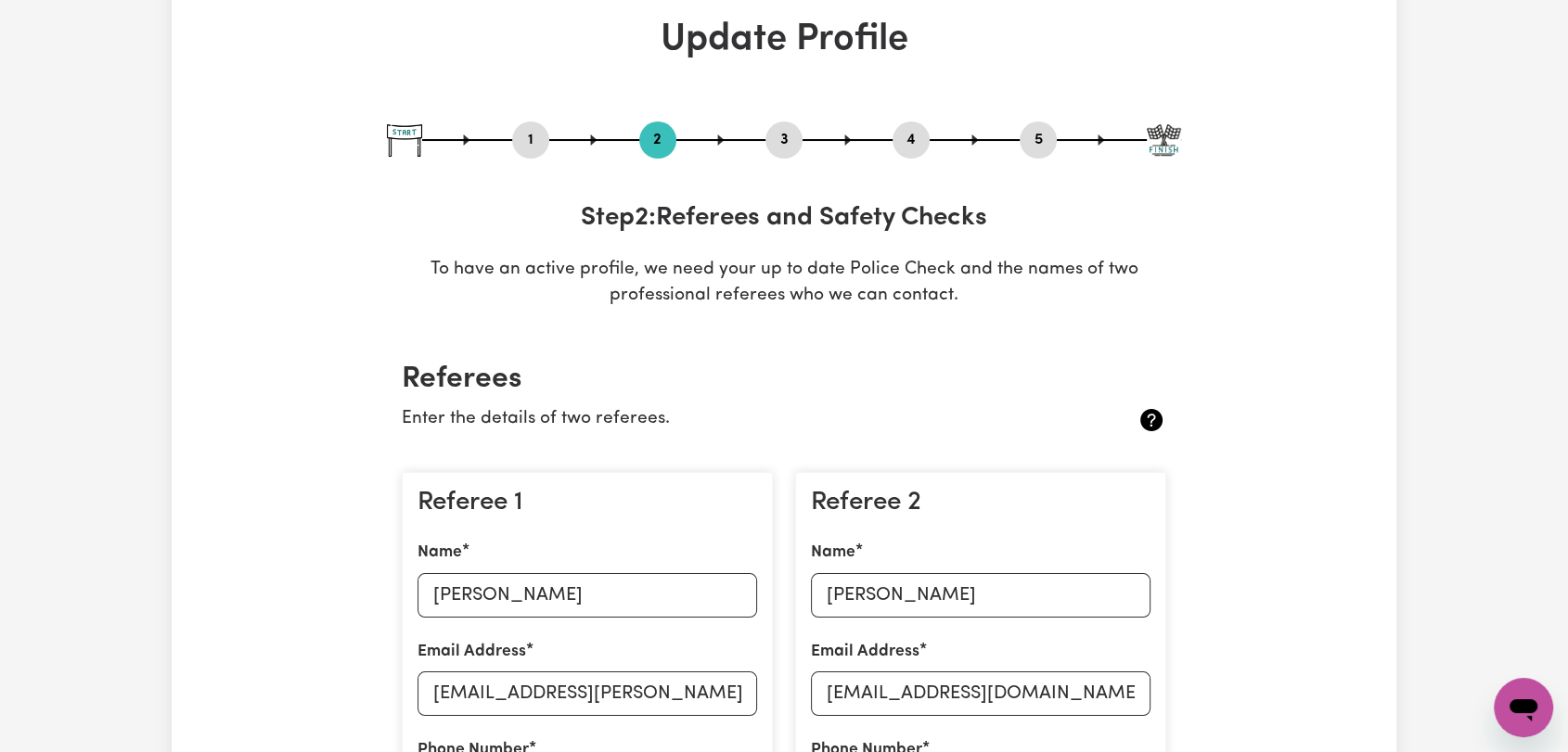
click at [772, 139] on button "3" at bounding box center [784, 141] width 37 height 25
select select "2022"
select select "2024"
select select "2025"
select select "Certificate III (Individual Support)"
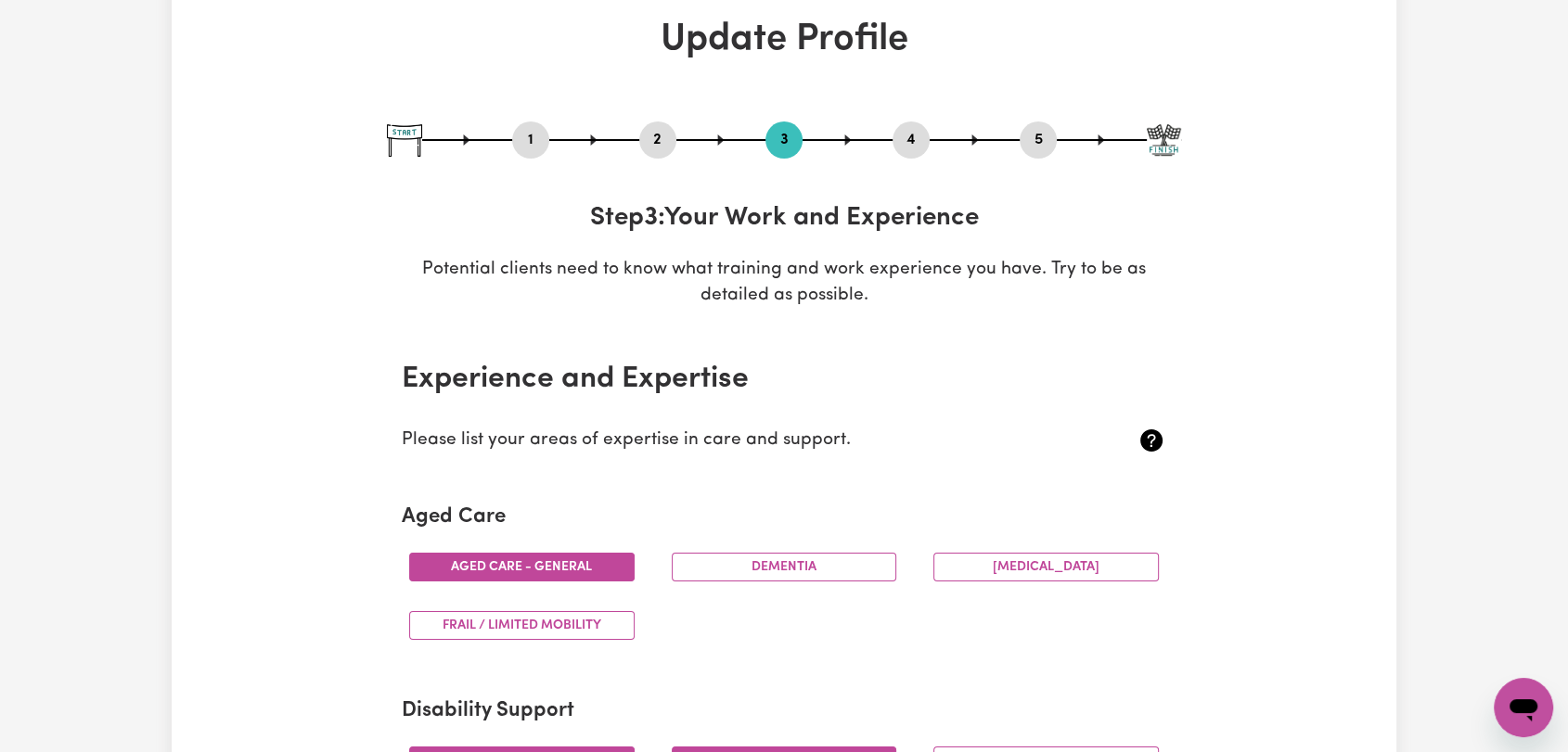
click at [901, 142] on button "4" at bounding box center [910, 141] width 37 height 25
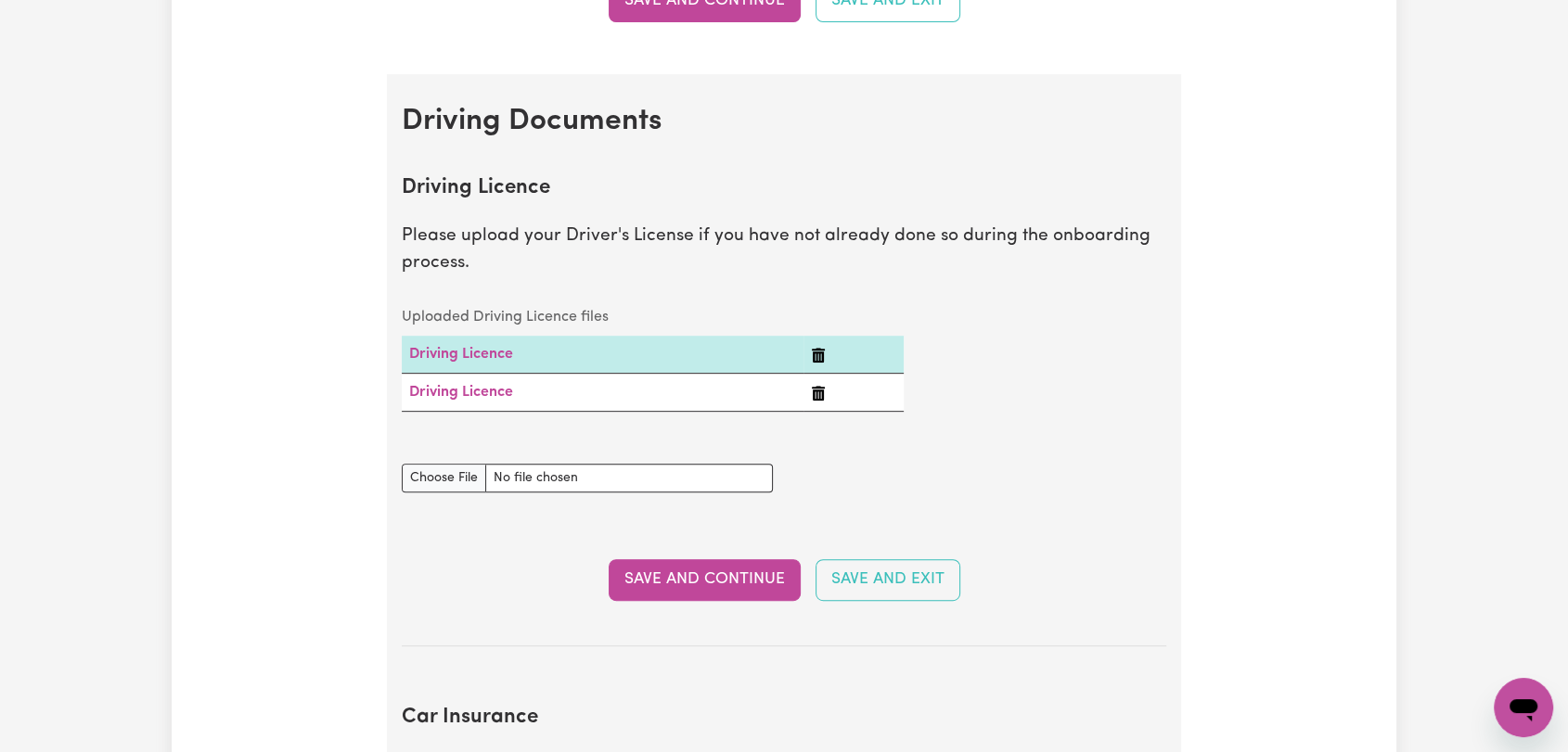
scroll to position [821, 0]
